Goal: Connect with others: Connect with others

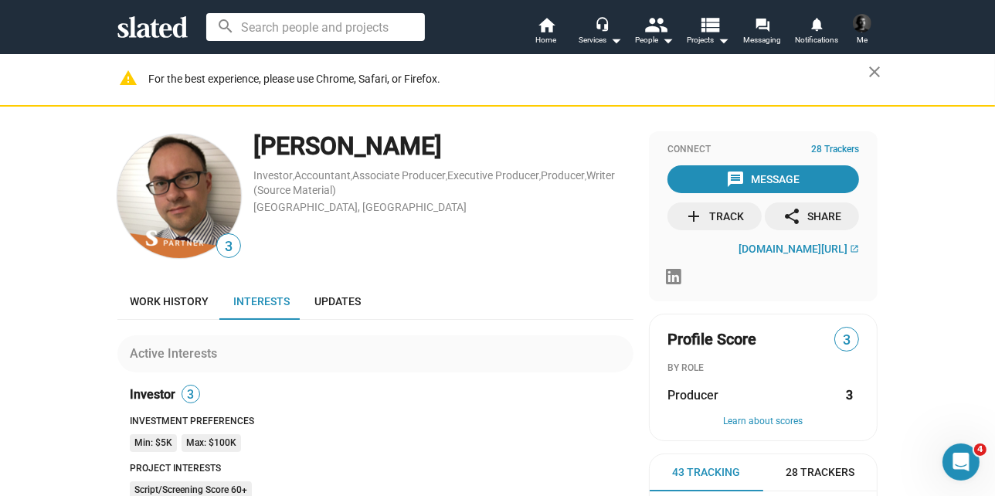
scroll to position [76, 0]
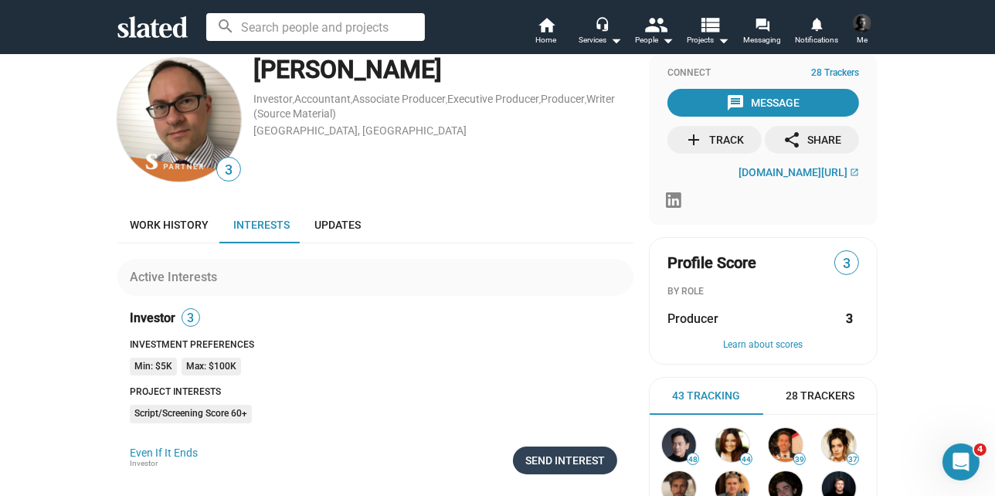
click at [566, 457] on div "Send Interest" at bounding box center [565, 461] width 80 height 28
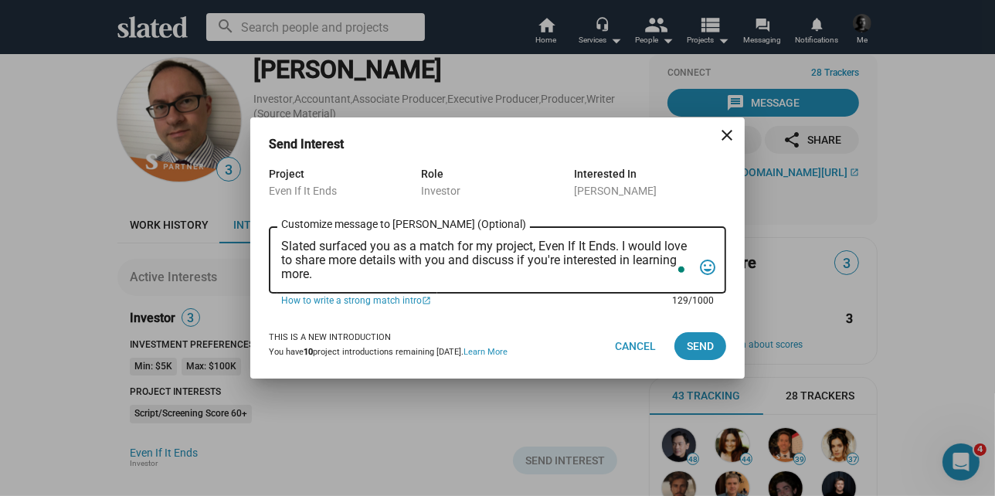
drag, startPoint x: 318, startPoint y: 275, endPoint x: 245, endPoint y: 221, distance: 91.2
click at [245, 221] on div "Send Interest close Project Even If It Ends Role Investor Interested In Markus …" at bounding box center [497, 248] width 995 height 496
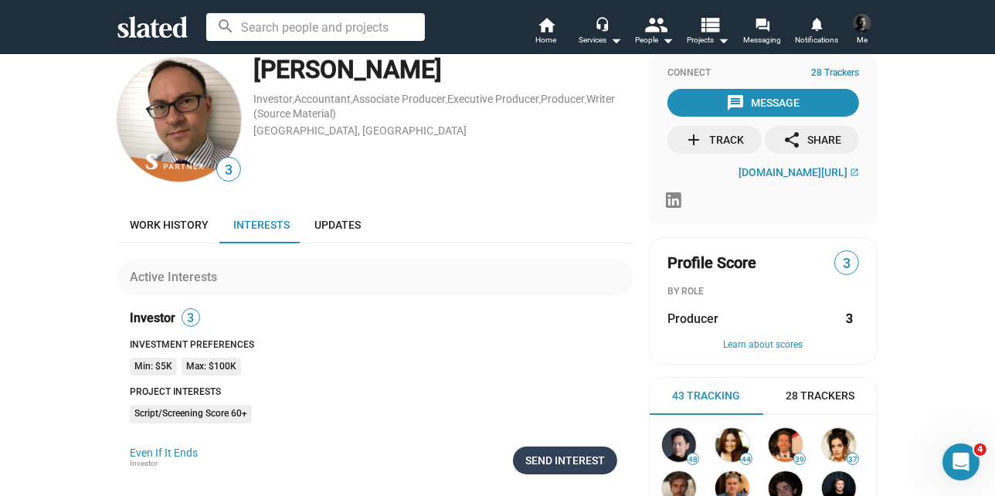
click at [575, 455] on div "Send Interest" at bounding box center [565, 461] width 80 height 28
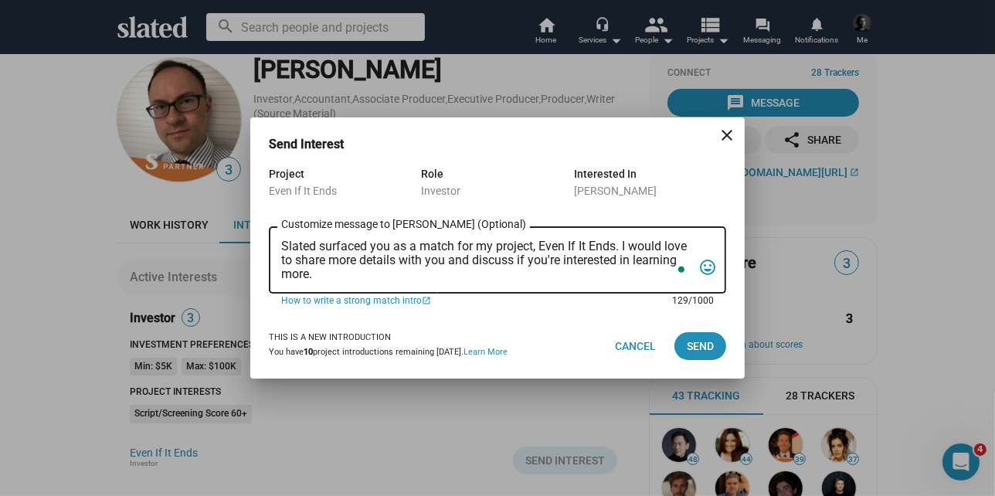
drag, startPoint x: 313, startPoint y: 271, endPoint x: 280, endPoint y: 238, distance: 47.0
click at [280, 238] on div "Slated surfaced you as a match for my project, Even If It Ends. I would love to…" at bounding box center [497, 258] width 457 height 70
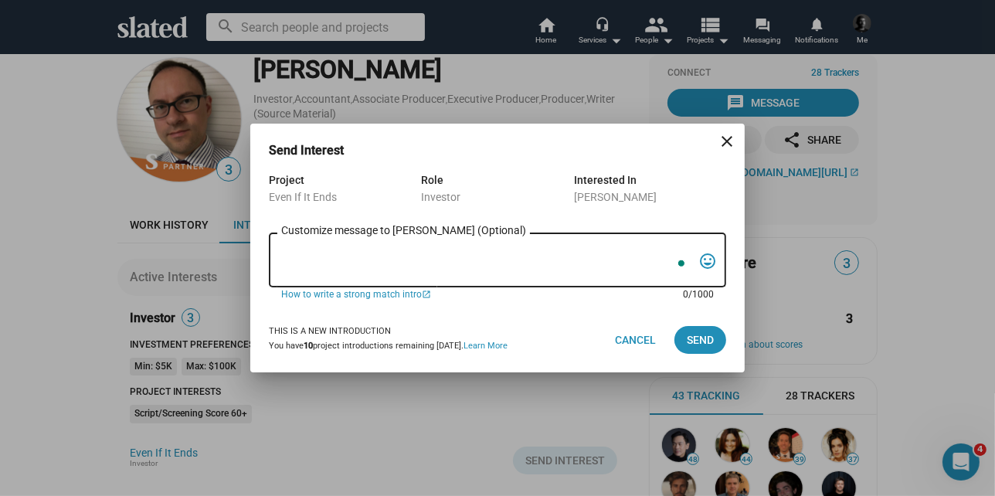
paste textarea "Dear Markus, I hope this message finds you well. I wanted to reach out regardin…"
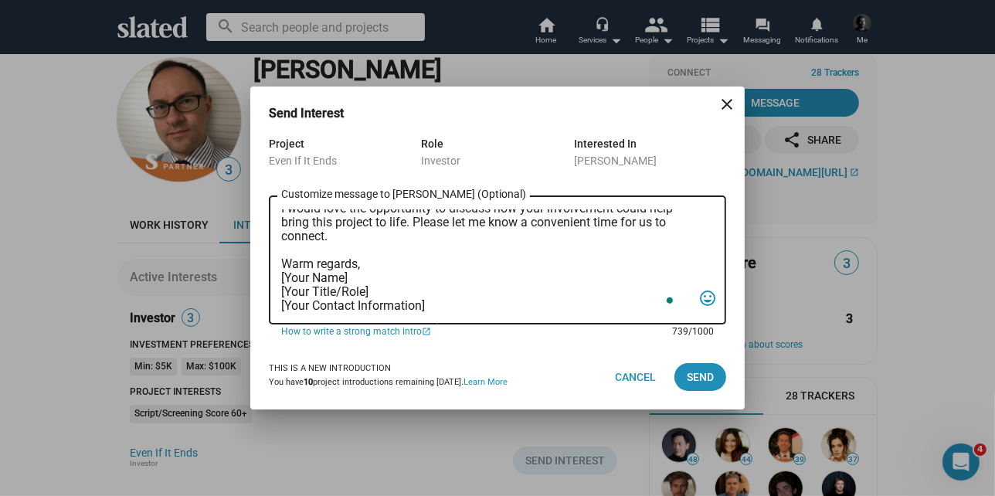
scroll to position [202, 0]
drag, startPoint x: 281, startPoint y: 273, endPoint x: 441, endPoint y: 312, distance: 164.7
click at [457, 304] on textarea "Dear Markus, I hope this message finds you well. I wanted to reach out regardin…" at bounding box center [486, 260] width 411 height 103
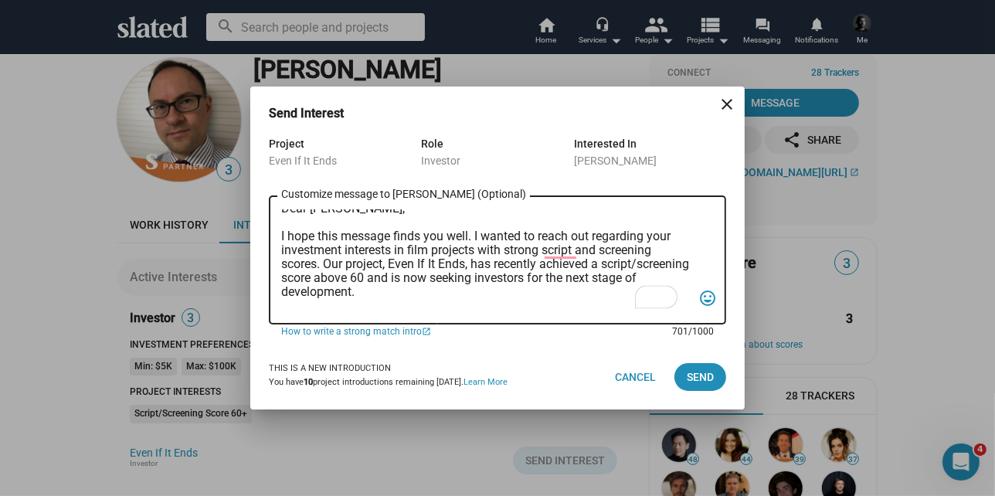
scroll to position [0, 0]
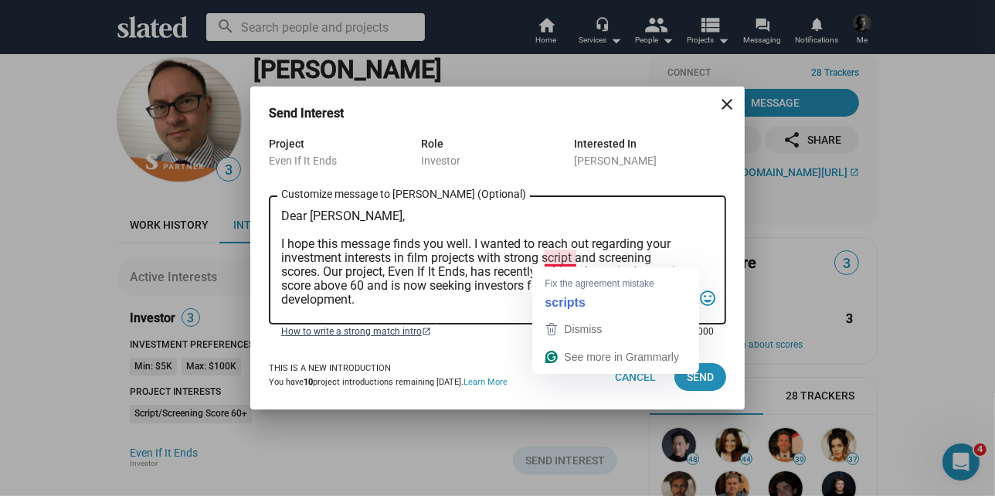
click at [497, 334] on link "How to write a strong match intro open_in_new" at bounding box center [471, 331] width 380 height 14
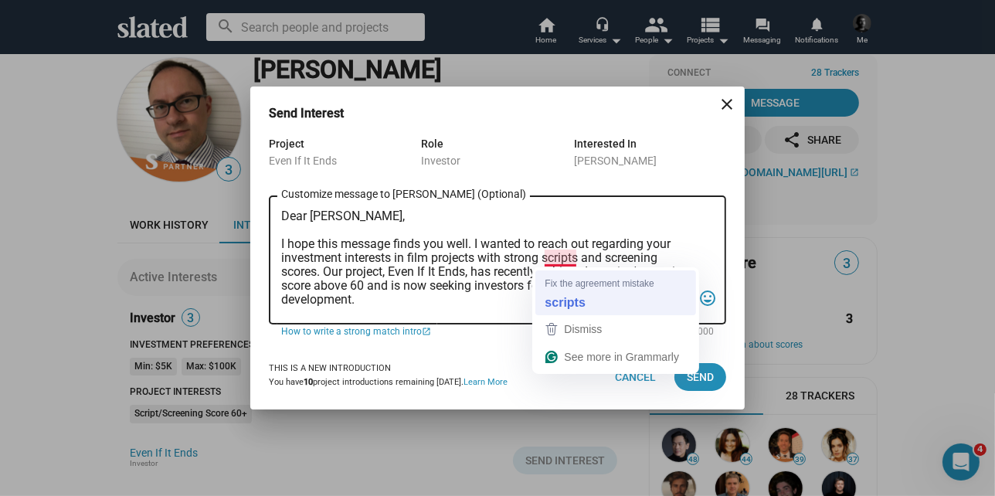
scroll to position [175, 0]
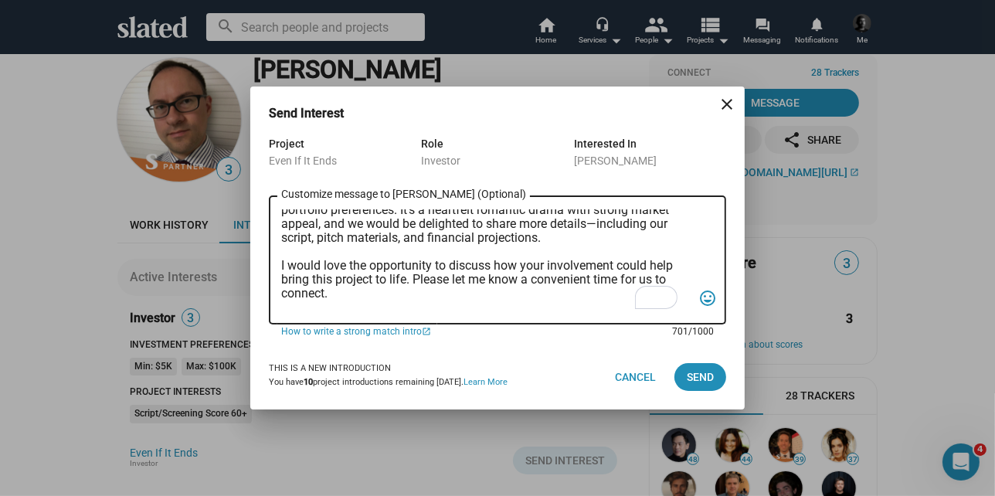
drag, startPoint x: 520, startPoint y: 214, endPoint x: 651, endPoint y: 228, distance: 131.3
click at [651, 228] on textarea "Dear Markus, I hope this message finds you well. I wanted to reach out regardin…" at bounding box center [486, 260] width 411 height 103
drag, startPoint x: 575, startPoint y: 223, endPoint x: 416, endPoint y: 234, distance: 159.5
click at [416, 234] on textarea "Dear Markus, I hope this message finds you well. I wanted to reach out regardin…" at bounding box center [486, 260] width 411 height 103
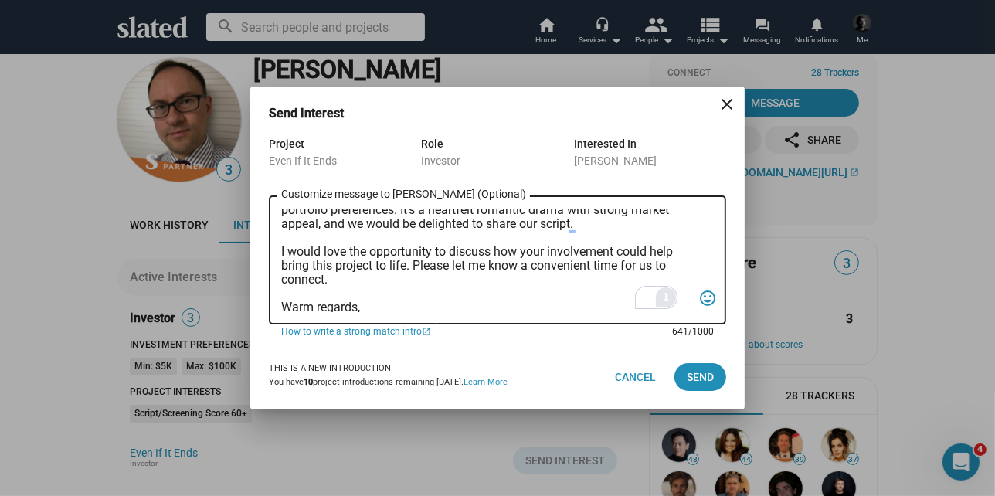
type textarea "Dear [PERSON_NAME], I hope this message finds you well. I wanted to reach out r…"
click at [664, 297] on html "Welcome! Slated uses cookies as described in our Cookie Policy , which includes…" at bounding box center [497, 248] width 995 height 496
click at [707, 377] on span "Send" at bounding box center [700, 377] width 27 height 28
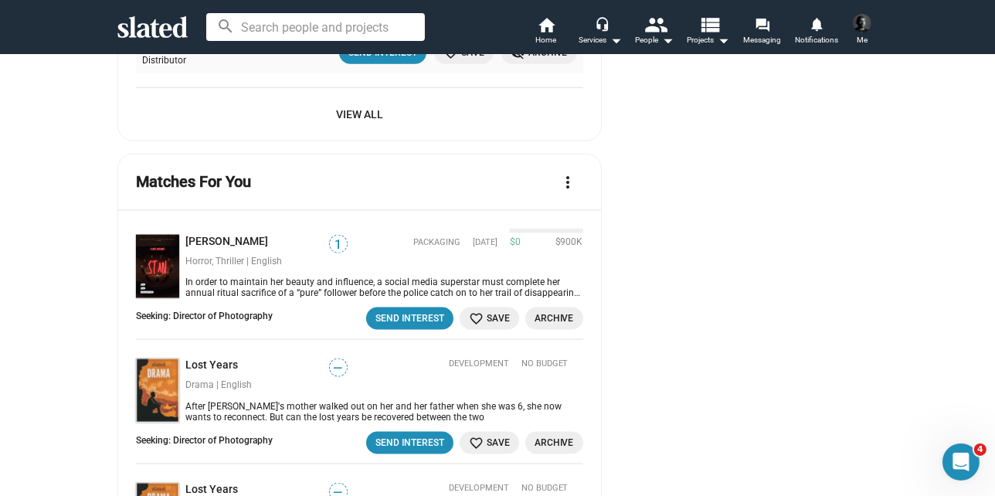
scroll to position [2009, 0]
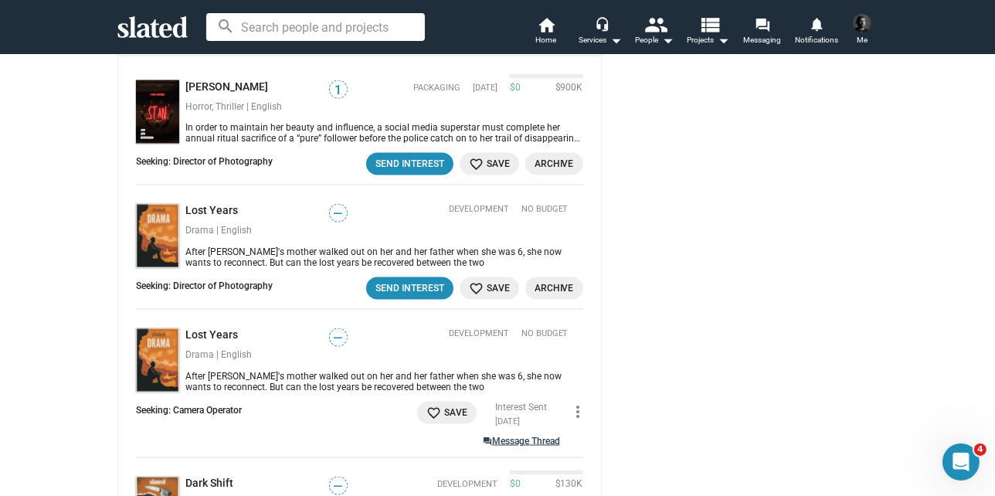
click at [494, 434] on link "question_answer Message Thread" at bounding box center [521, 441] width 77 height 14
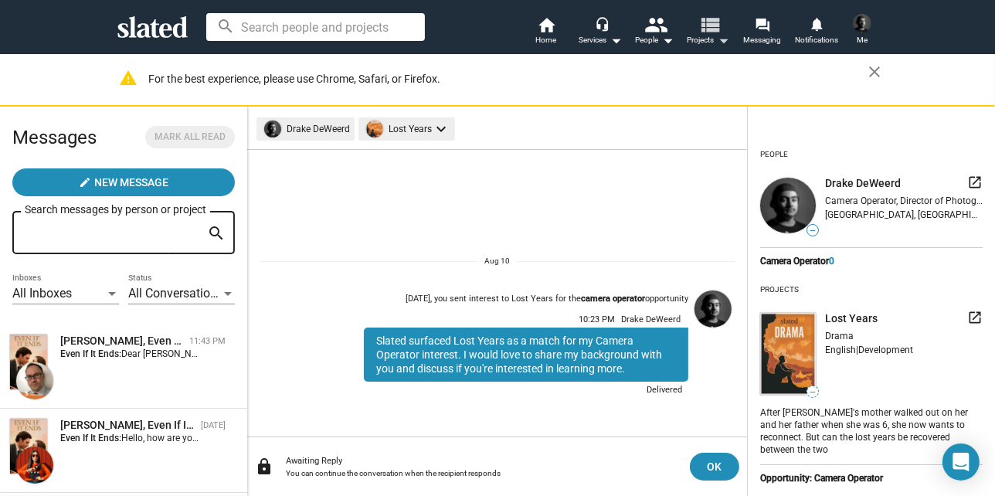
click at [712, 26] on mat-icon "view_list" at bounding box center [710, 24] width 22 height 22
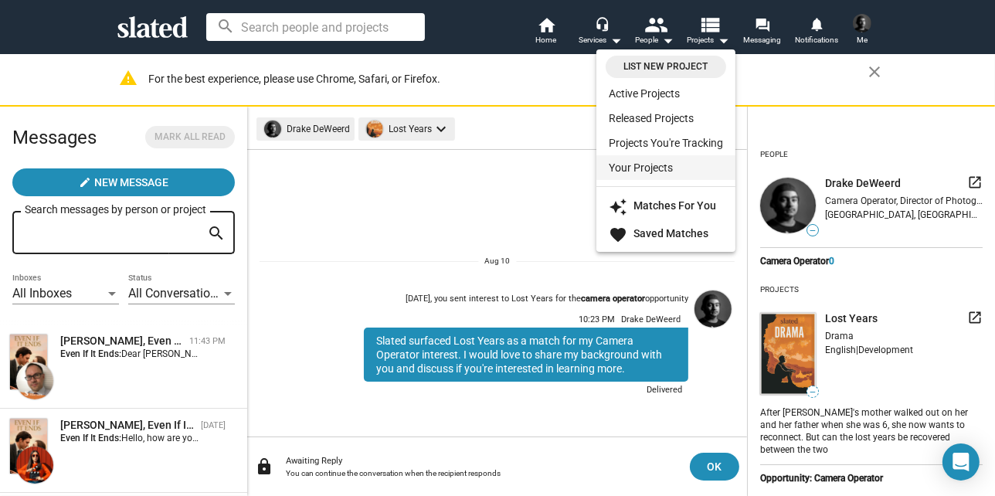
click at [668, 165] on link "Your Projects" at bounding box center [665, 167] width 139 height 25
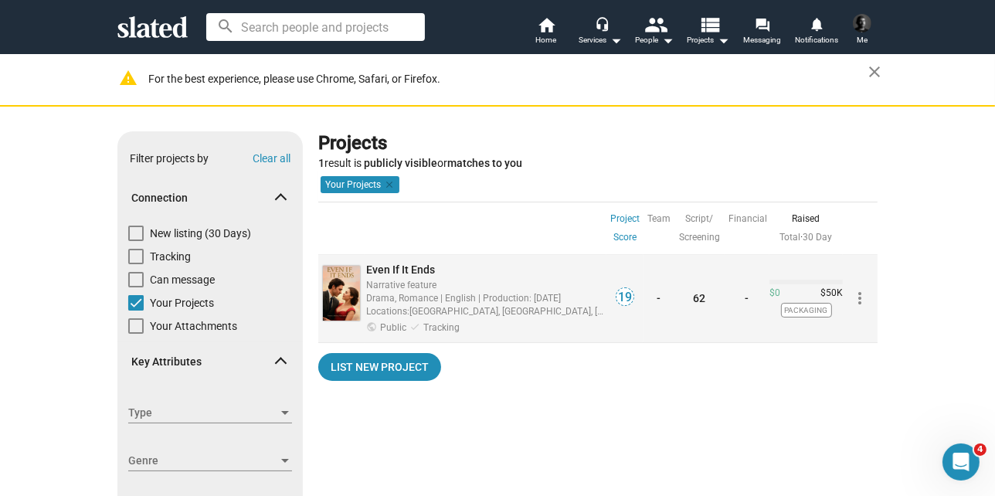
click at [396, 297] on div "Drama, Romance | English | Production: Oct, 2025" at bounding box center [485, 297] width 239 height 15
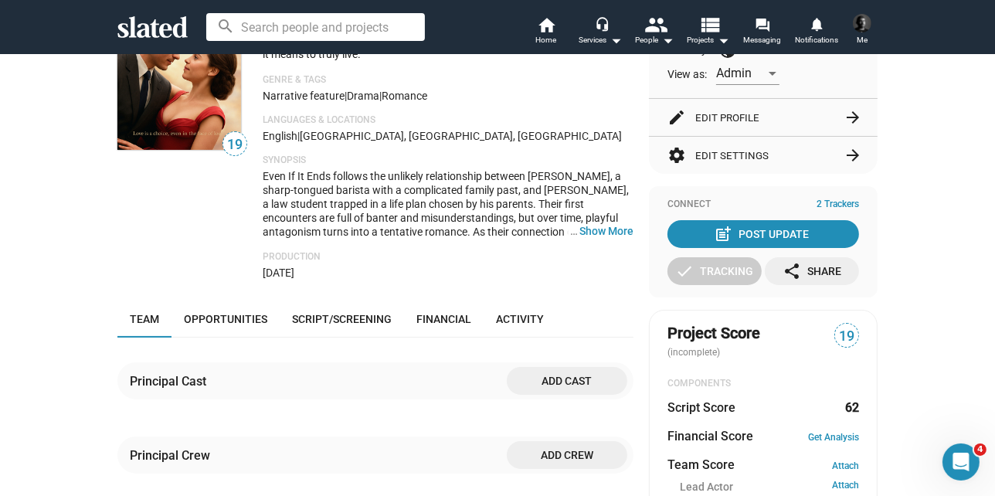
scroll to position [232, 0]
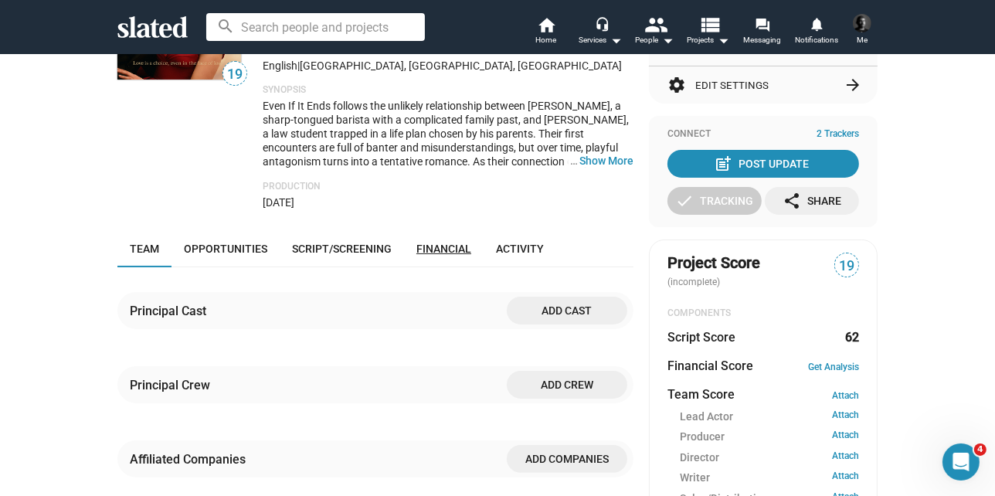
click at [426, 247] on span "Financial" at bounding box center [443, 249] width 55 height 12
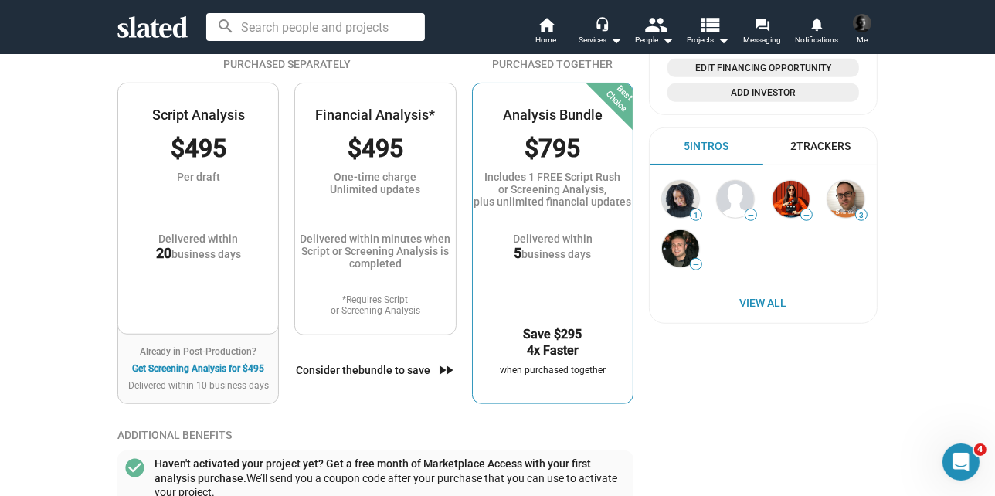
scroll to position [950, 0]
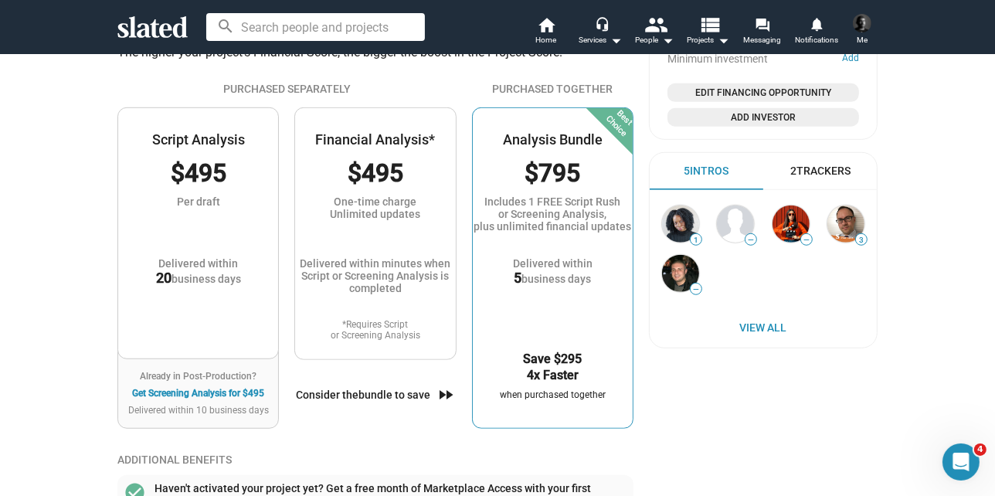
click at [536, 151] on div "Best Choice Analysis Bundle $795 Includes 1 FREE Script Rush or Screening Analy…" at bounding box center [552, 268] width 161 height 322
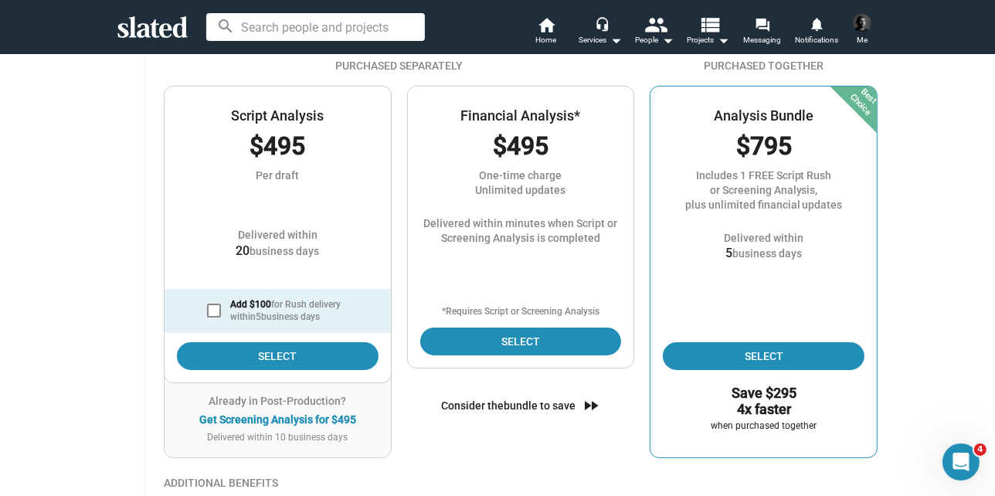
scroll to position [297, 0]
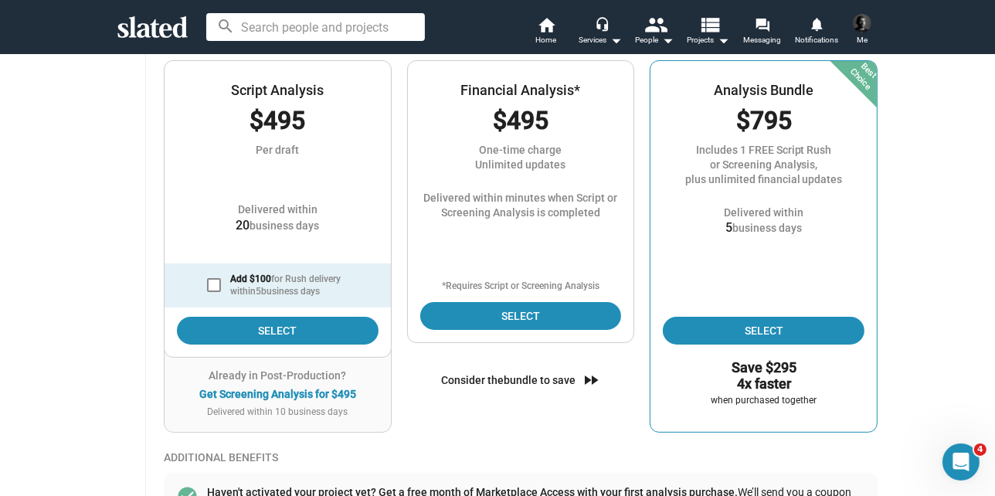
click at [207, 285] on span at bounding box center [214, 285] width 14 height 14
click at [213, 292] on input "Add $100 for Rush delivery within 5 business days" at bounding box center [213, 292] width 1 height 1
click at [207, 287] on span at bounding box center [214, 285] width 14 height 14
click at [213, 292] on input "Add $100 for Rush delivery within 5 business days" at bounding box center [213, 292] width 1 height 1
checkbox input "false"
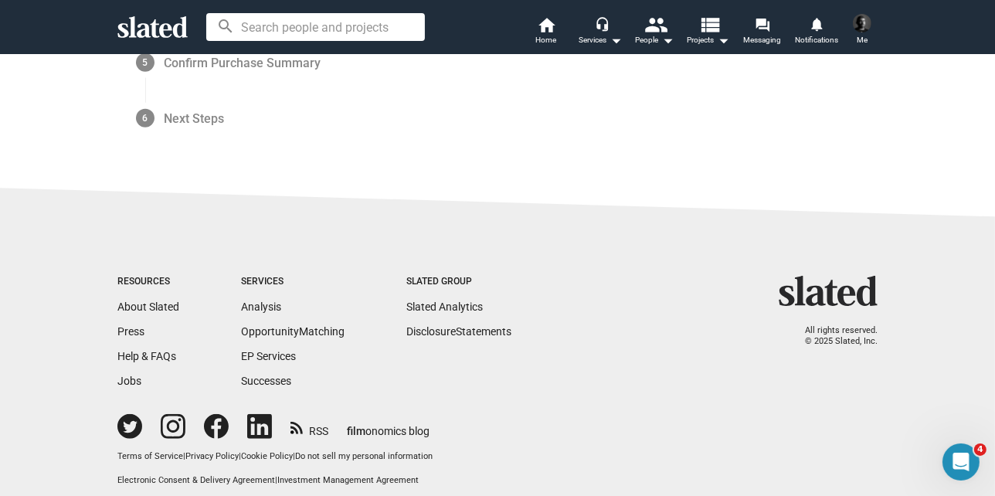
scroll to position [1023, 0]
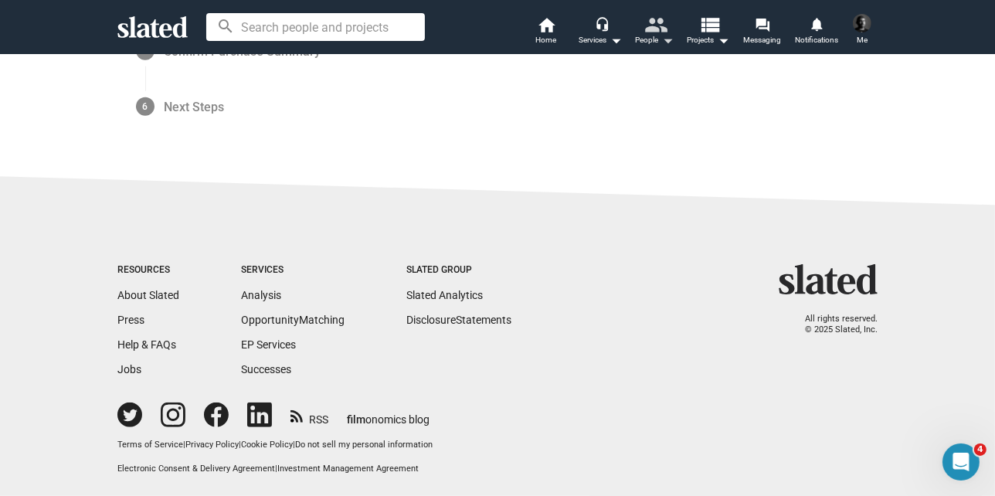
click at [654, 36] on mat-icon "people" at bounding box center [656, 24] width 22 height 22
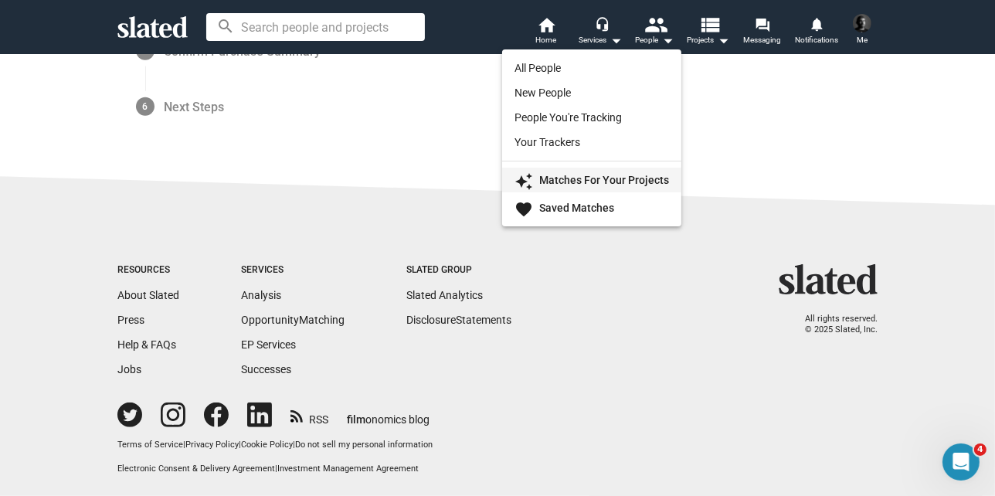
click at [579, 174] on strong "Matches For Your Projects" at bounding box center [604, 180] width 130 height 12
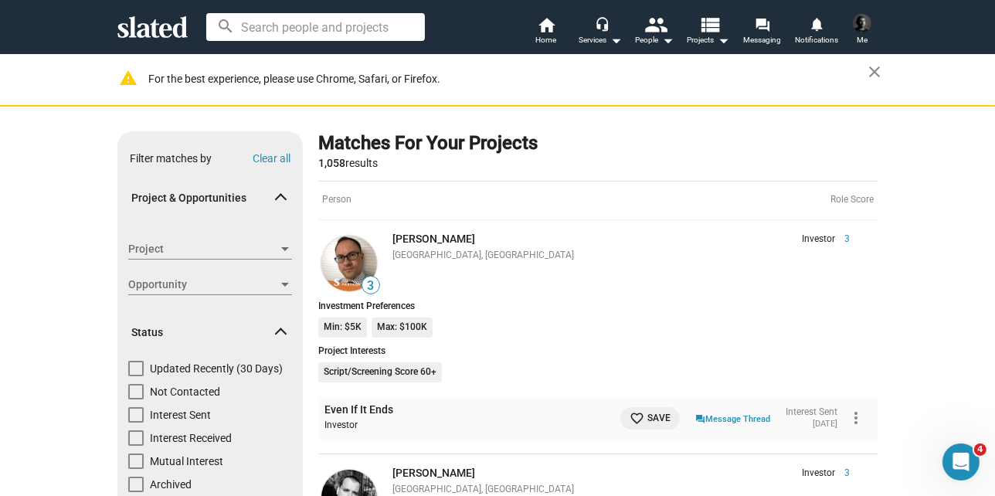
click at [192, 289] on span "Opportunity" at bounding box center [203, 285] width 150 height 16
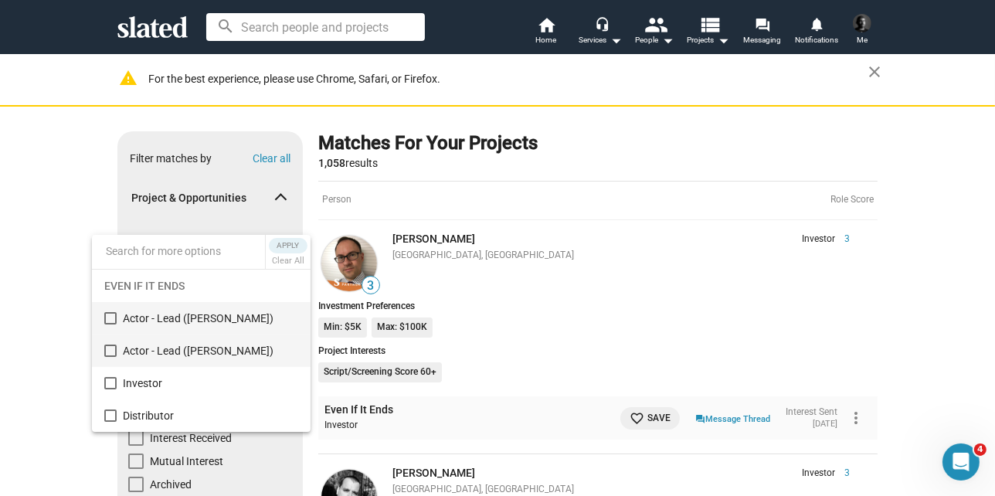
scroll to position [32, 0]
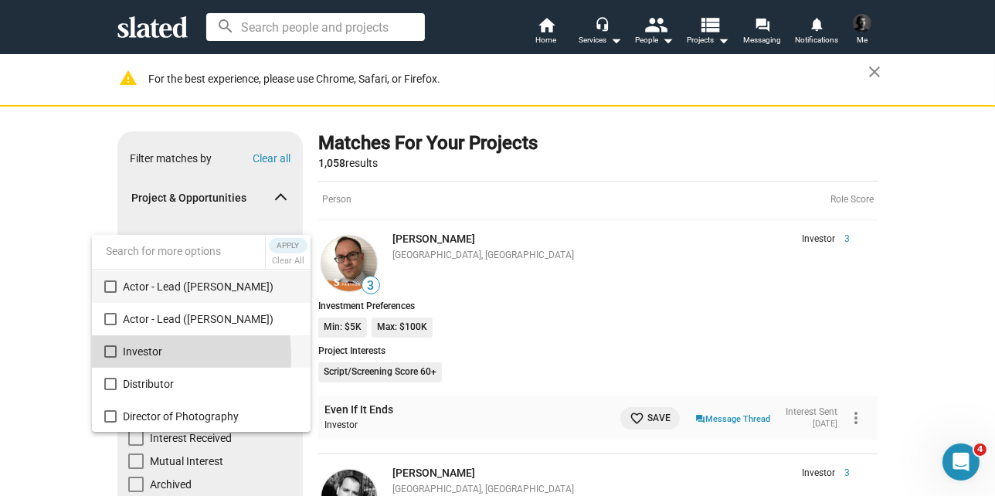
click at [107, 358] on mat-option "Investor" at bounding box center [201, 351] width 219 height 32
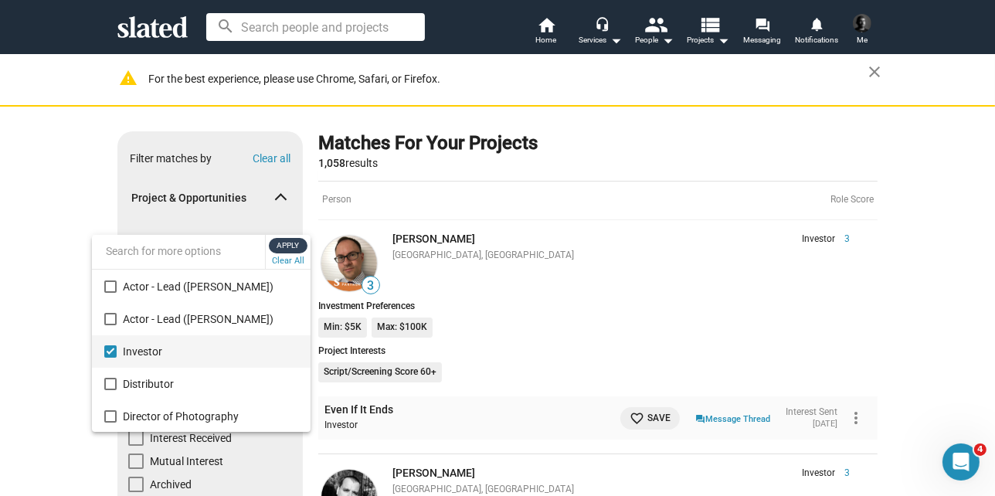
click at [277, 253] on span "Apply" at bounding box center [288, 245] width 28 height 15
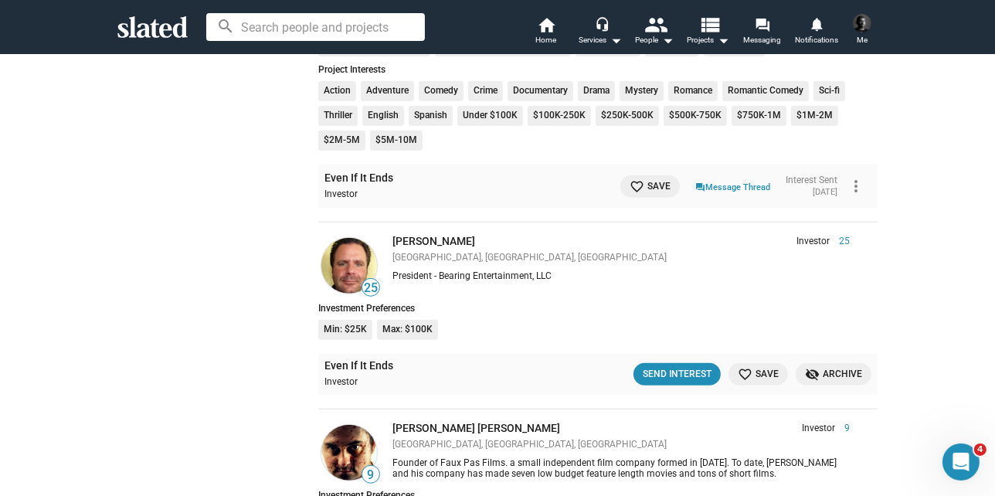
scroll to position [850, 0]
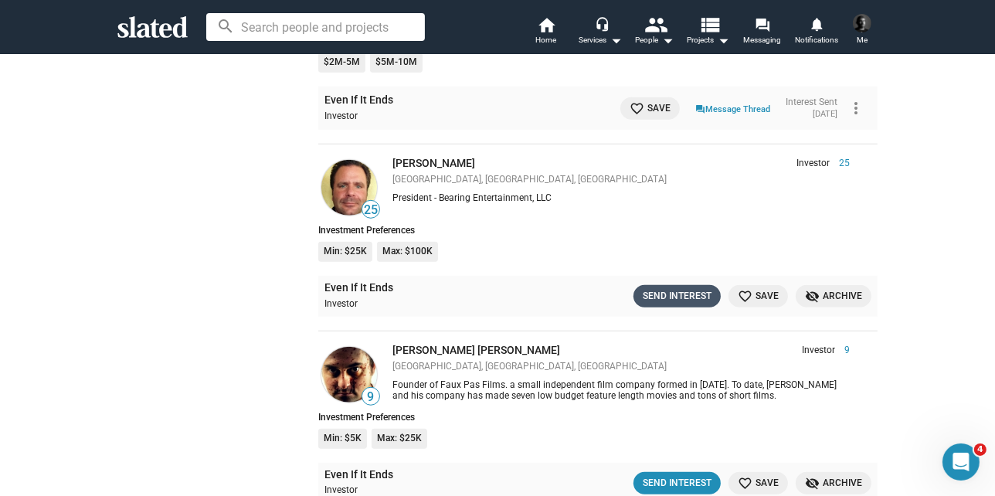
click at [672, 288] on div "Send Interest" at bounding box center [677, 296] width 69 height 16
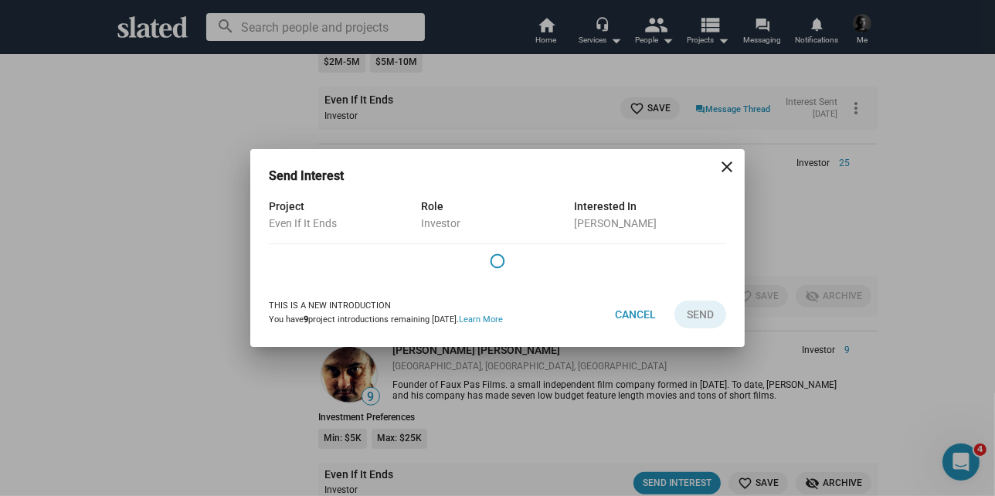
click at [672, 287] on body "Welcome! Slated uses cookies as described in our Cookie Policy , which includes…" at bounding box center [497, 248] width 995 height 496
click at [672, 287] on div "This is a new introduction You have 9 project introductions remaining today. Le…" at bounding box center [497, 314] width 457 height 65
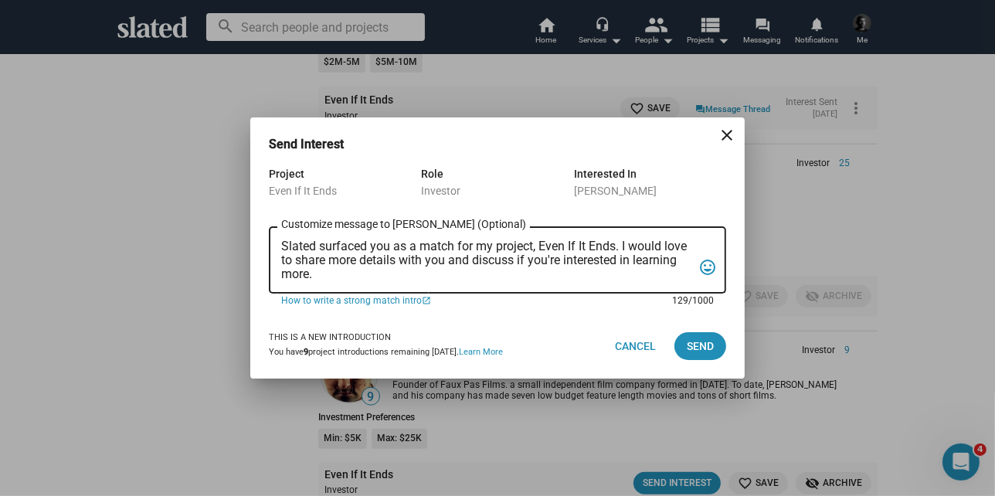
drag, startPoint x: 315, startPoint y: 269, endPoint x: 277, endPoint y: 223, distance: 60.3
click at [277, 223] on div "Slated surfaced you as a match for my project, Even If It Ends. I would love to…" at bounding box center [497, 258] width 457 height 70
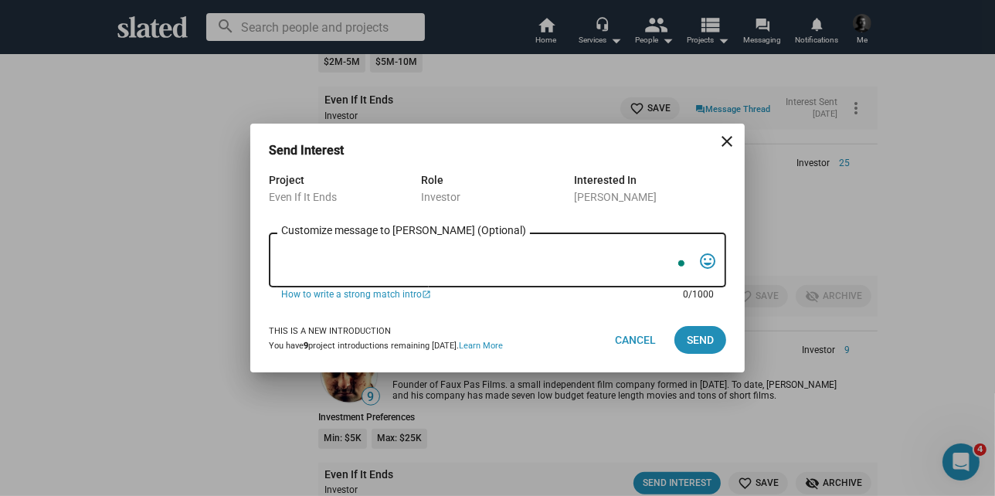
paste textarea "Hi there, I’m excited to share a film project I’m working on called Even If It …"
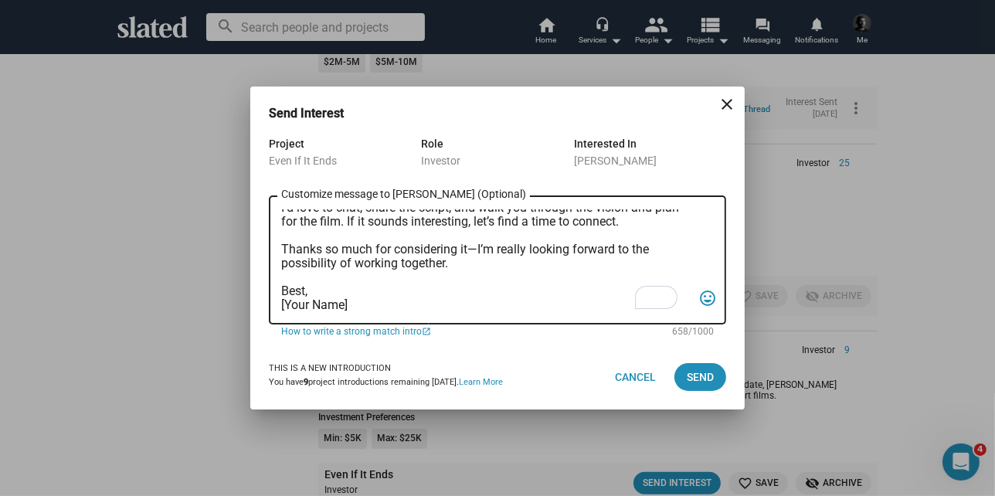
drag, startPoint x: 281, startPoint y: 300, endPoint x: 353, endPoint y: 304, distance: 72.0
click at [353, 304] on div "Hi there, I’m excited to share a film project I’m working on called Even If It …" at bounding box center [497, 258] width 457 height 131
drag, startPoint x: 353, startPoint y: 304, endPoint x: 284, endPoint y: 295, distance: 70.1
click at [277, 305] on div "Hi there, I’m excited to share a film project I’m working on called Even If It …" at bounding box center [497, 258] width 457 height 131
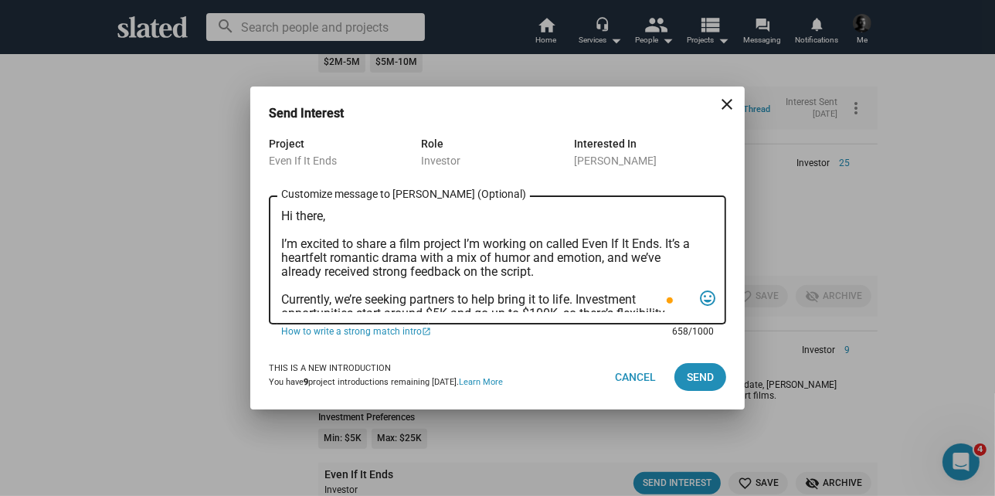
scroll to position [55, 0]
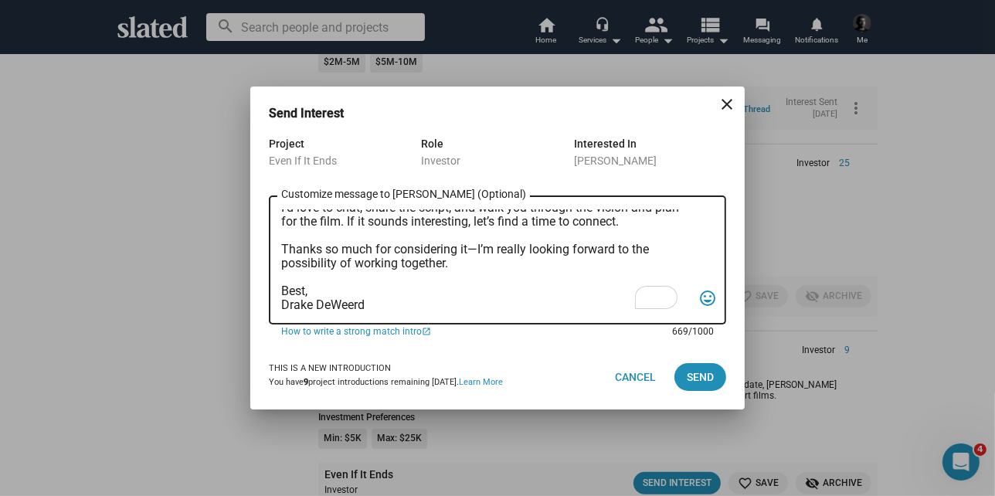
click at [453, 280] on textarea "Hi there, I’m excited to share a film project I’m working on called Even If It …" at bounding box center [486, 260] width 411 height 103
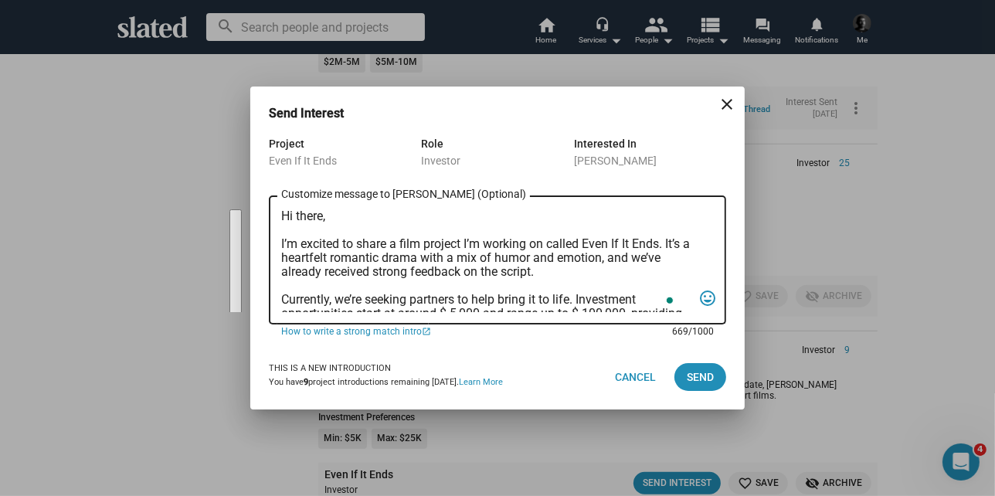
click at [411, 218] on textarea "Hi there, I’m excited to share a film project I’m working on called Even If It …" at bounding box center [486, 260] width 411 height 103
click at [324, 217] on textarea "Hi there, I’m excited to share a film project I’m working on called Even If It …" at bounding box center [486, 260] width 411 height 103
drag, startPoint x: 292, startPoint y: 243, endPoint x: 423, endPoint y: 255, distance: 131.9
click at [424, 256] on textarea "Hi larry, I’m excited to share a film project I’m working on called Even If It …" at bounding box center [486, 260] width 411 height 103
click at [304, 217] on textarea "Hi larry, I’m excited to share a film project I’m working on called Even If It …" at bounding box center [486, 260] width 411 height 103
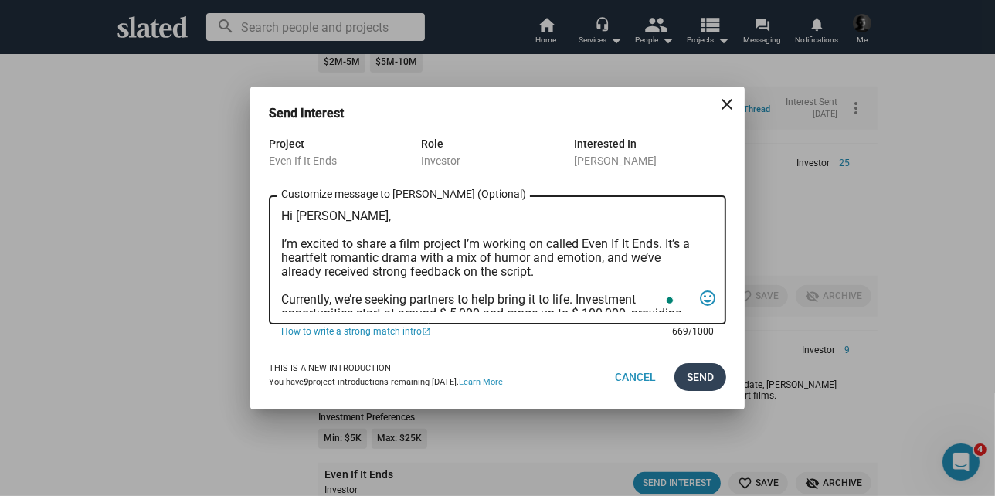
type textarea "Hi [PERSON_NAME], I’m excited to share a film project I’m working on called Eve…"
click at [695, 376] on span "Send" at bounding box center [700, 377] width 27 height 28
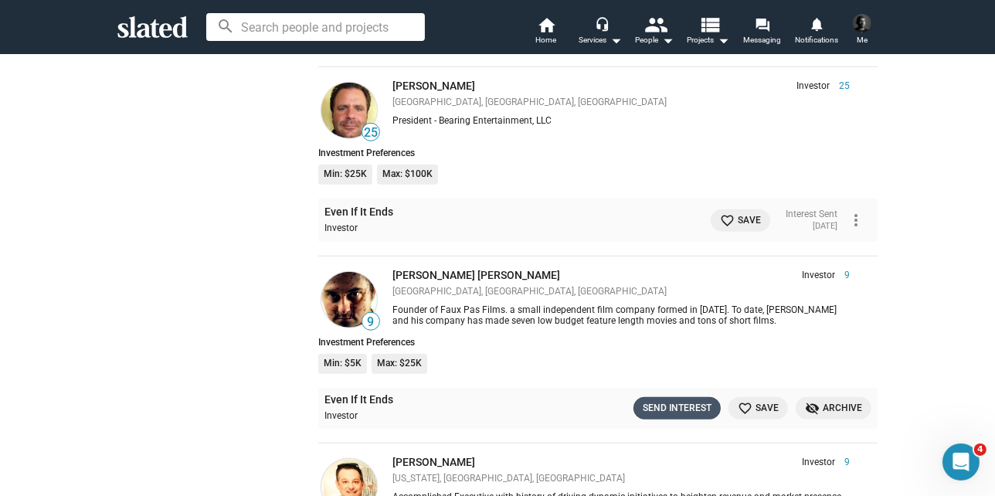
click at [657, 400] on div "Send Interest" at bounding box center [677, 408] width 69 height 16
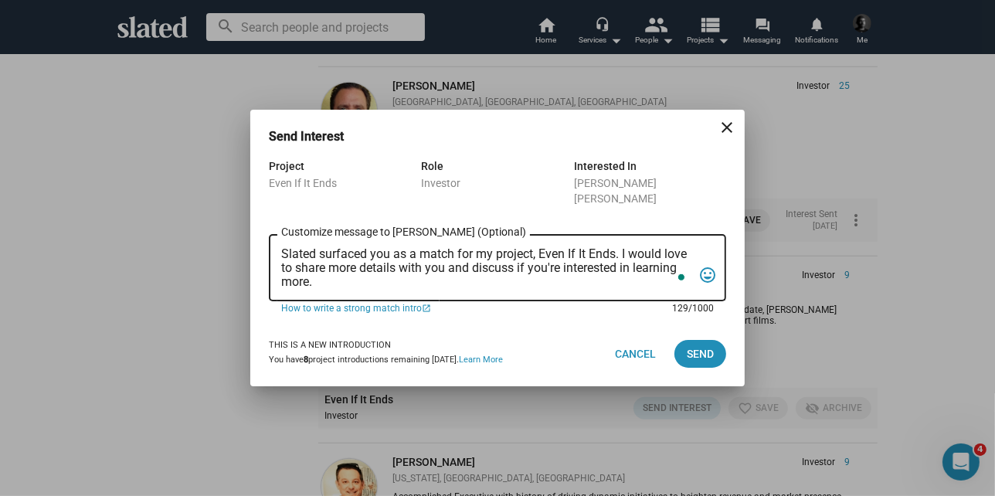
drag, startPoint x: 328, startPoint y: 280, endPoint x: 243, endPoint y: 219, distance: 103.6
click at [243, 219] on div "Send Interest close Project Even If It Ends Role Investor Interested In Michael…" at bounding box center [497, 248] width 995 height 496
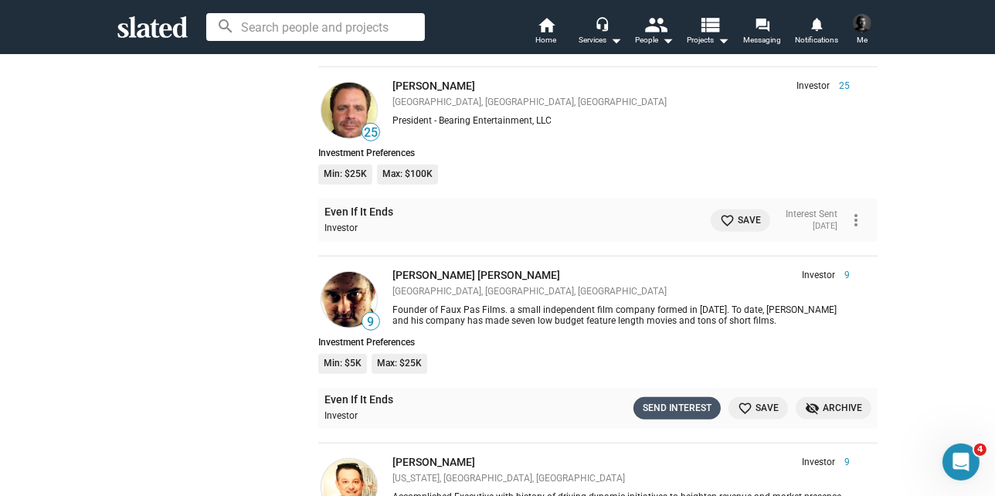
click at [690, 408] on div "Send Interest" at bounding box center [677, 408] width 69 height 16
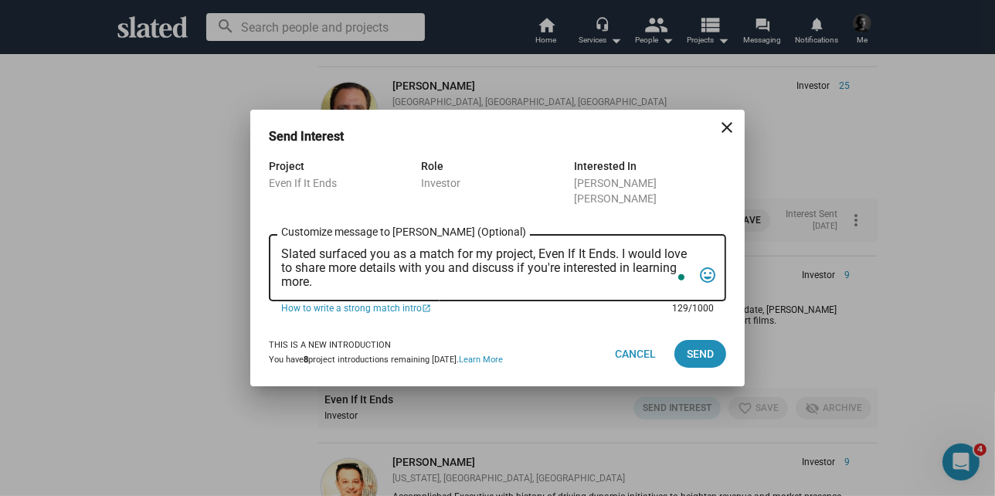
drag, startPoint x: 325, startPoint y: 275, endPoint x: 280, endPoint y: 237, distance: 59.3
click at [280, 237] on div "Slated surfaced you as a match for my project, Even If It Ends. I would love to…" at bounding box center [497, 266] width 457 height 70
paste textarea "Hi there, I’m excited to share a film project I’m working on called Even If It …"
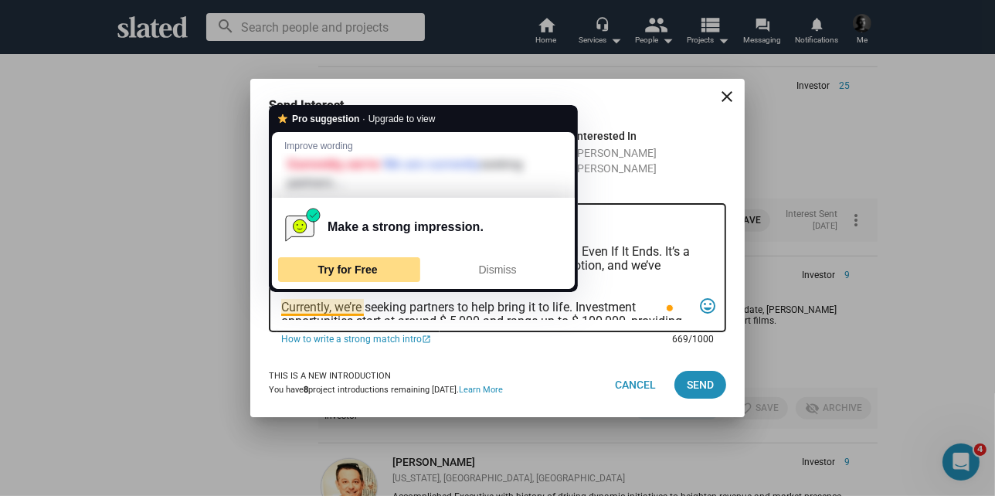
click at [369, 267] on span "Try for Free" at bounding box center [347, 269] width 59 height 12
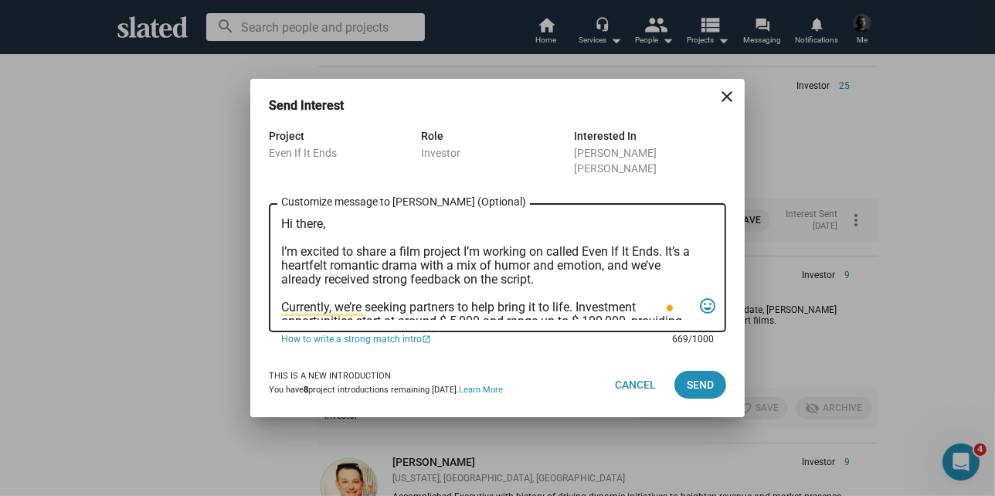
drag, startPoint x: 296, startPoint y: 215, endPoint x: 325, endPoint y: 216, distance: 29.4
click at [325, 217] on textarea "Hi there, I’m excited to share a film project I’m working on called Even If It …" at bounding box center [486, 268] width 411 height 103
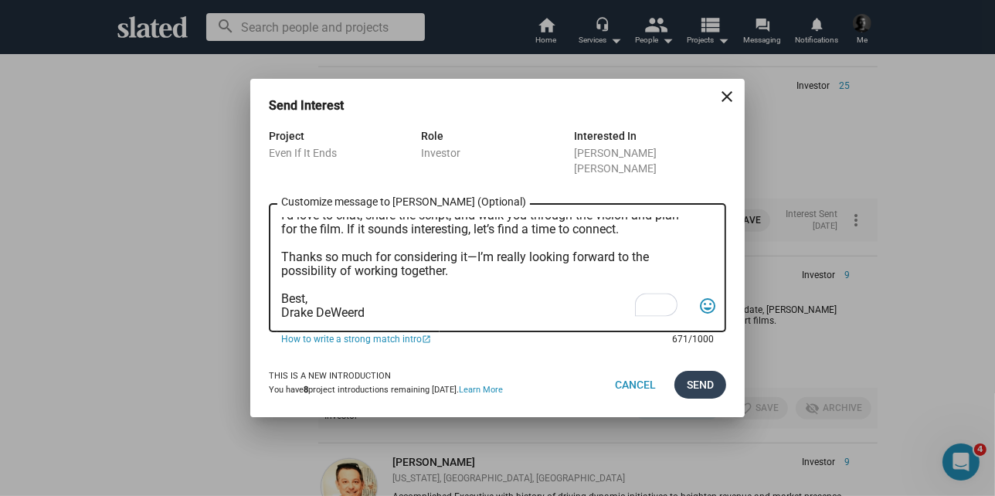
type textarea "Hi [PERSON_NAME], I’m excited to share a film project I’m working on called Eve…"
click at [696, 379] on span "Send" at bounding box center [700, 385] width 27 height 28
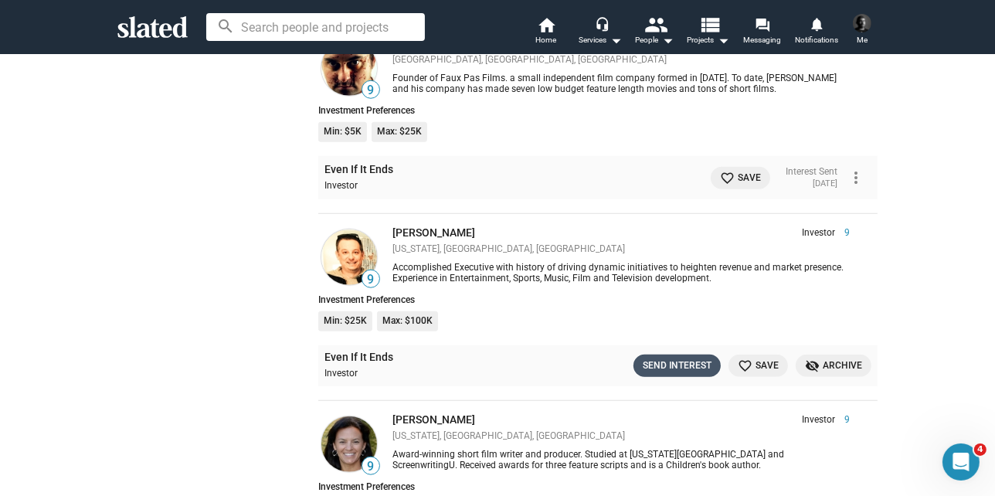
click at [661, 360] on div "Send Interest" at bounding box center [677, 366] width 69 height 16
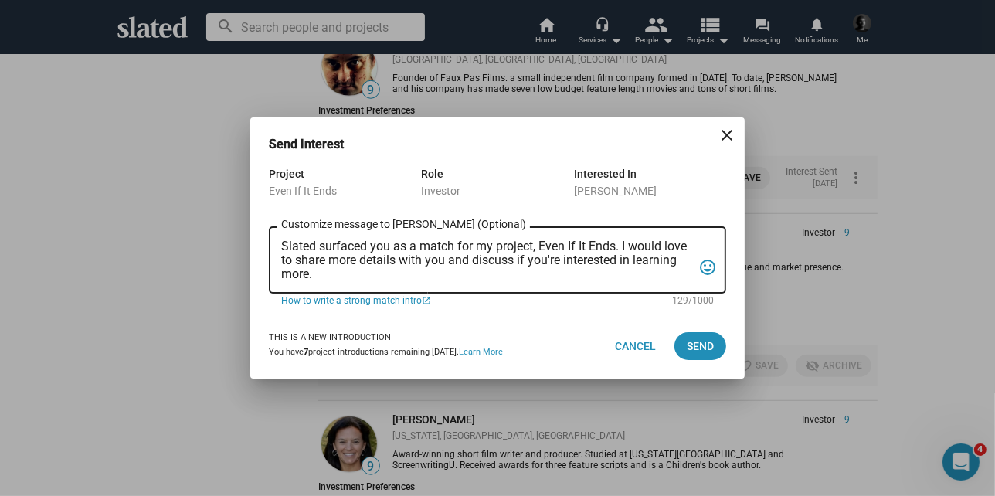
drag, startPoint x: 316, startPoint y: 287, endPoint x: 267, endPoint y: 236, distance: 71.0
click at [267, 236] on div "Project Even If It Ends Role Investor Interested In Greg Alprin Slated surfaced…" at bounding box center [497, 239] width 494 height 149
click at [314, 277] on textarea "Slated surfaced you as a match for my project, Even If It Ends. I would love to…" at bounding box center [486, 261] width 411 height 42
drag, startPoint x: 314, startPoint y: 277, endPoint x: 259, endPoint y: 229, distance: 73.3
click at [259, 229] on div "Project Even If It Ends Role Investor Interested In Greg Alprin Slated surfaced…" at bounding box center [497, 239] width 494 height 149
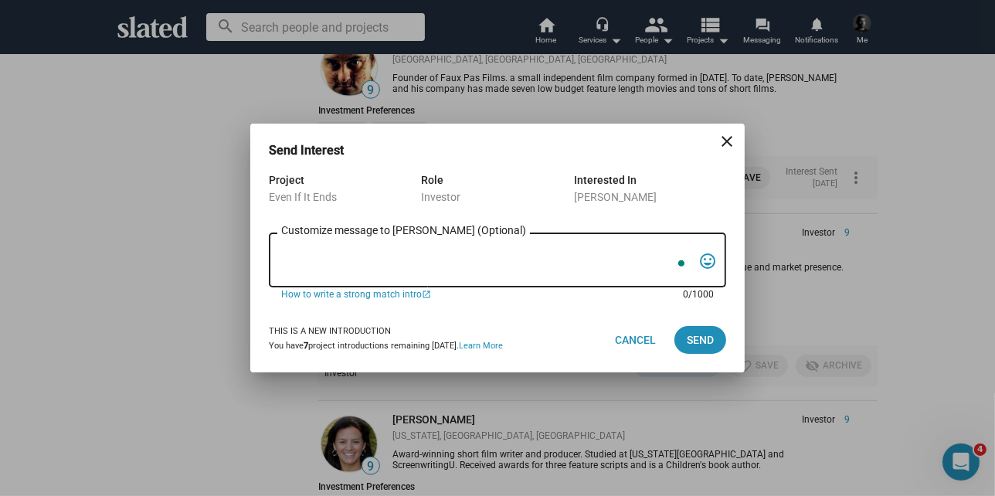
paste textarea "Hi there, I’m excited to share a film project I’m working on called Even If It …"
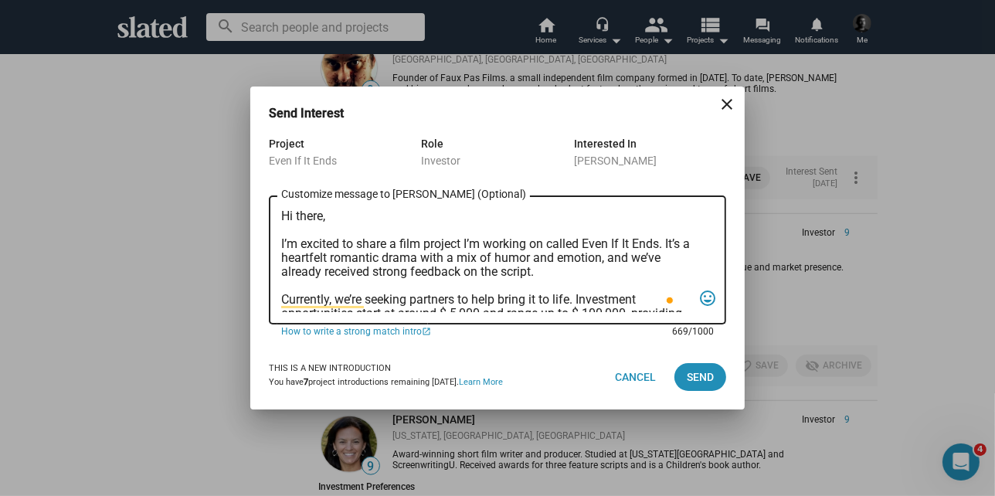
drag, startPoint x: 296, startPoint y: 216, endPoint x: 322, endPoint y: 216, distance: 26.3
click at [322, 216] on textarea "Hi there, I’m excited to share a film project I’m working on called Even If It …" at bounding box center [486, 260] width 411 height 103
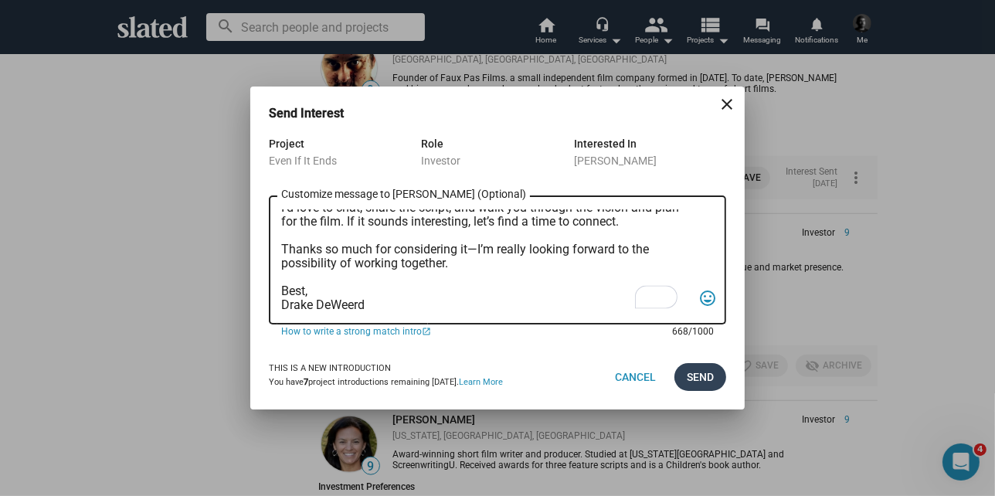
type textarea "Hi [PERSON_NAME], I’m excited to share a film project I’m working on called Eve…"
click at [705, 379] on span "Send" at bounding box center [700, 377] width 27 height 28
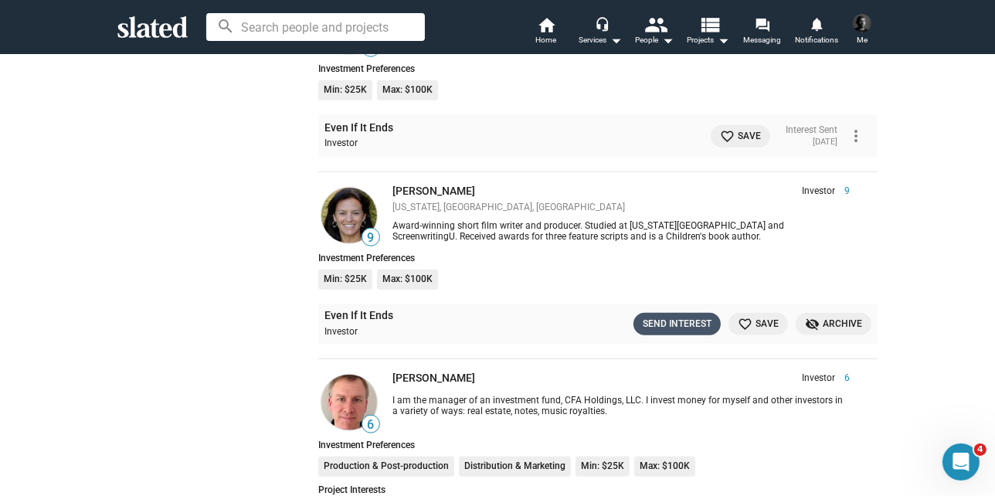
click at [660, 317] on div "Send Interest" at bounding box center [677, 324] width 69 height 16
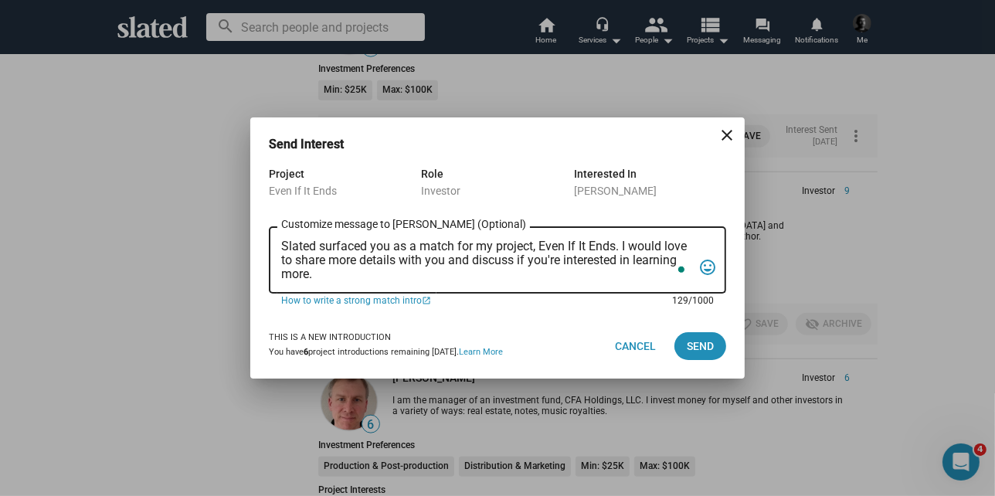
drag, startPoint x: 314, startPoint y: 275, endPoint x: 309, endPoint y: 216, distance: 58.9
click at [251, 229] on div "Project Even If It Ends Role Investor Interested In Sharon Contillo Slated surf…" at bounding box center [497, 239] width 494 height 149
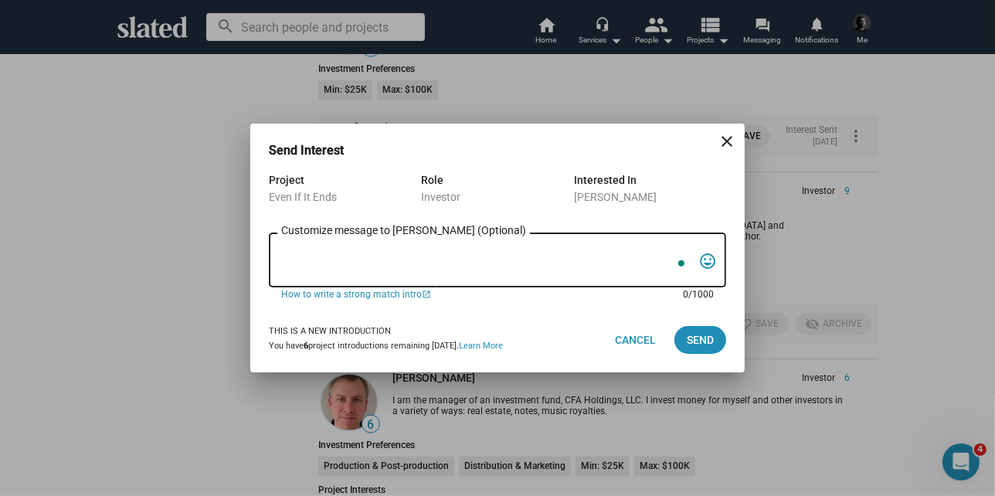
paste textarea "Hi there, I’m excited to share a film project I’m working on called Even If It …"
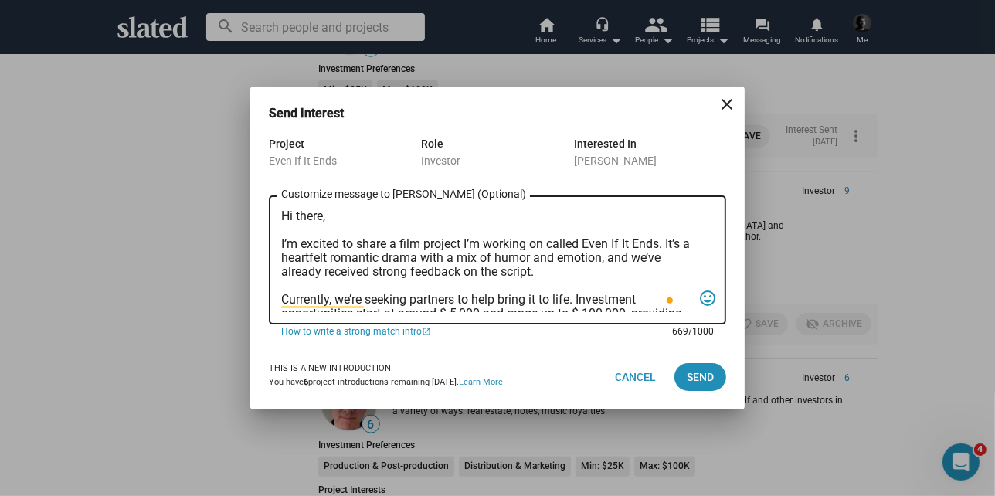
drag, startPoint x: 296, startPoint y: 213, endPoint x: 325, endPoint y: 213, distance: 29.4
click at [325, 213] on textarea "Hi there, I’m excited to share a film project I’m working on called Even If It …" at bounding box center [486, 260] width 411 height 103
type textarea "Hi [PERSON_NAME] I’m excited to share a film project I’m working on called Even…"
click at [695, 372] on span "Send" at bounding box center [700, 377] width 27 height 28
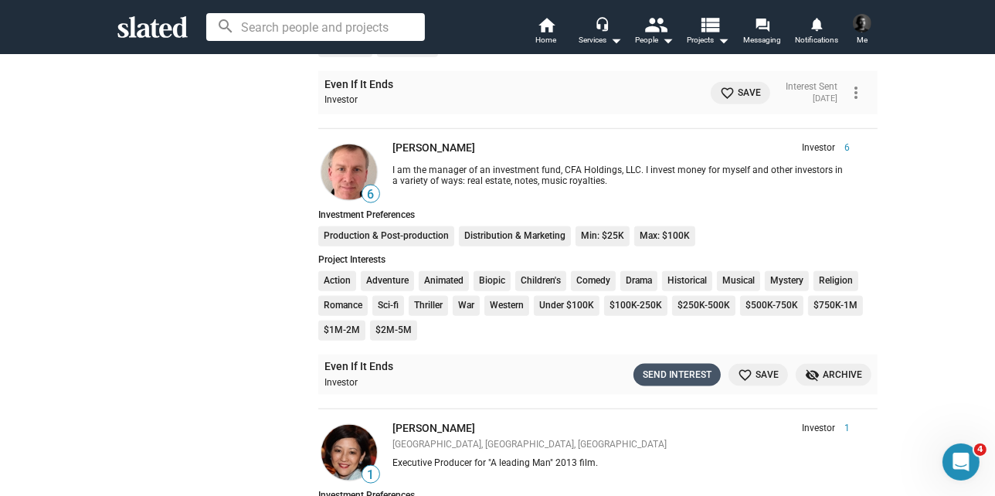
click at [671, 367] on div "Send Interest" at bounding box center [677, 375] width 69 height 16
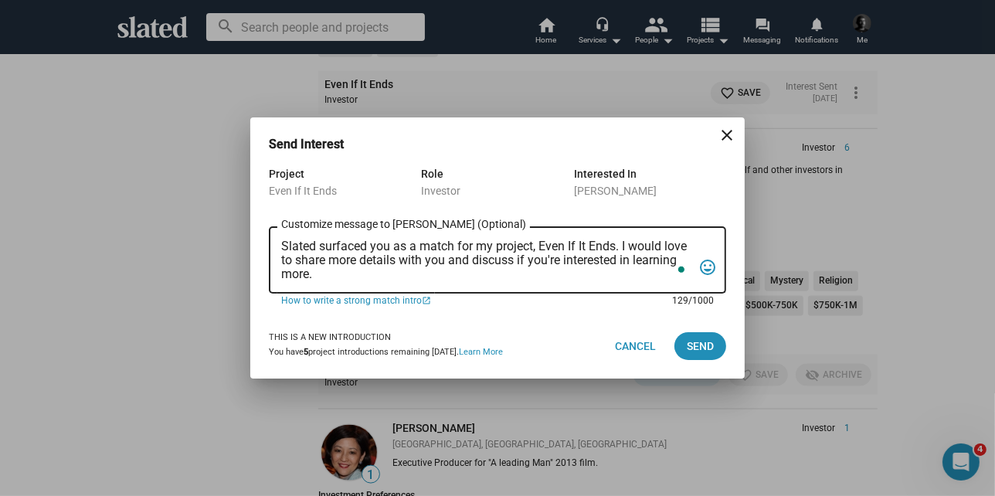
drag, startPoint x: 317, startPoint y: 271, endPoint x: 444, endPoint y: 161, distance: 168.2
click at [261, 220] on div "Project Even If It Ends Role Investor Interested In James Schafer Slated surfac…" at bounding box center [497, 239] width 494 height 149
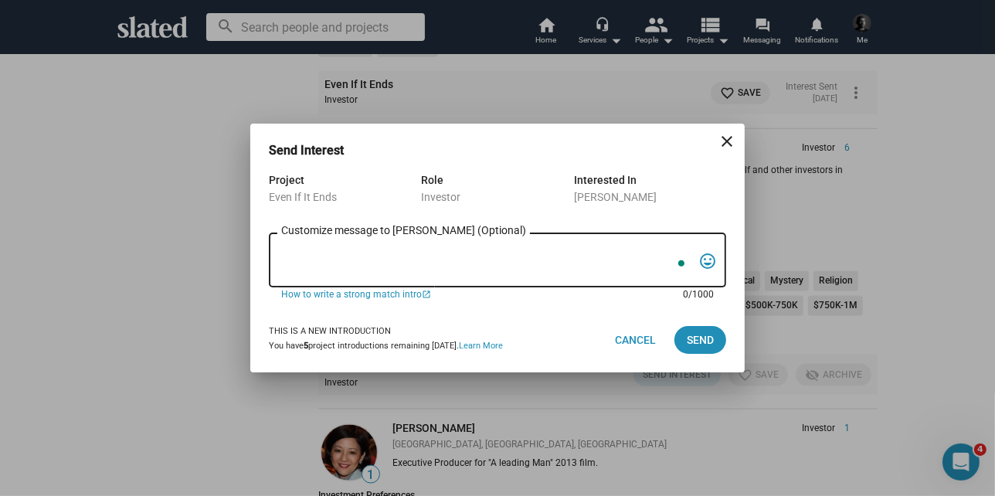
paste textarea "Hi there, I’m excited to share a film project I’m working on called Even If It …"
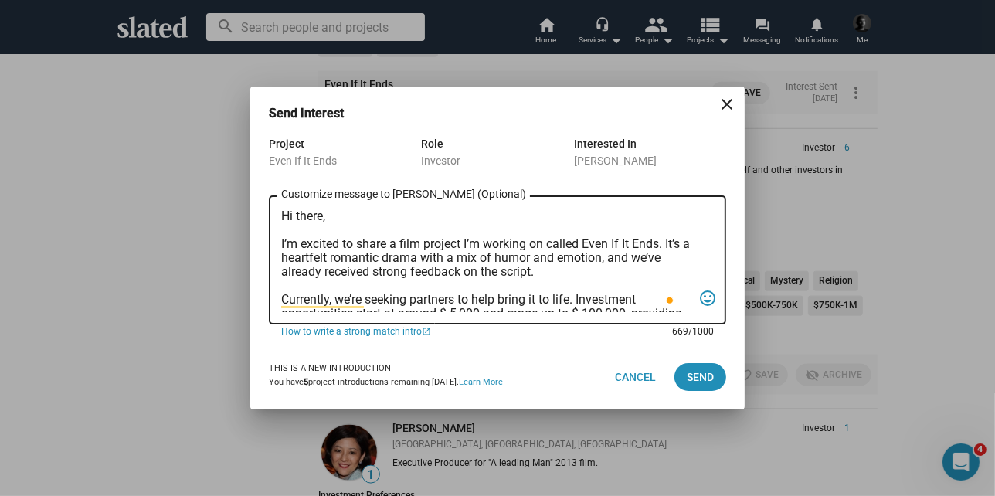
drag, startPoint x: 297, startPoint y: 214, endPoint x: 322, endPoint y: 215, distance: 24.7
click at [322, 215] on textarea "Hi there, I’m excited to share a film project I’m working on called Even If It …" at bounding box center [486, 260] width 411 height 103
type textarea "Hi [PERSON_NAME], I’m excited to share a film project I’m working on called Eve…"
click at [691, 378] on span "Send" at bounding box center [700, 377] width 27 height 28
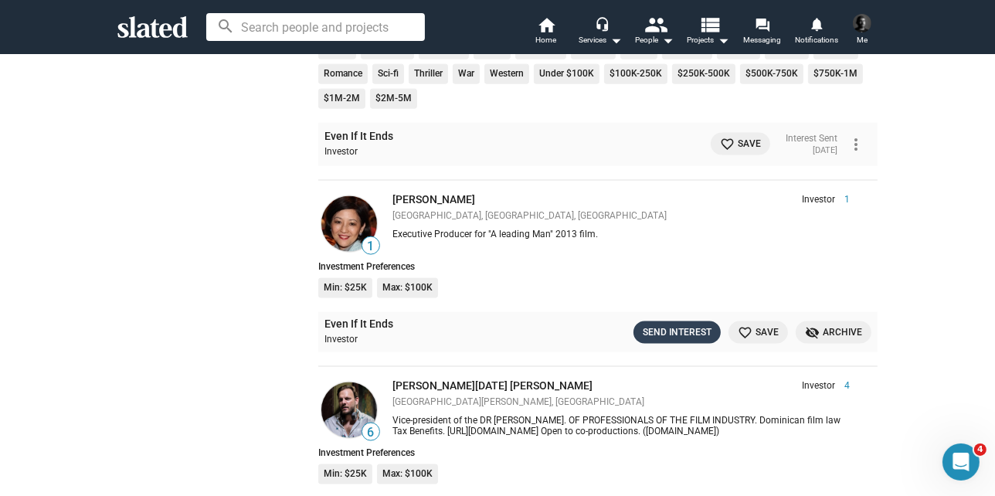
click at [668, 324] on div "Send Interest" at bounding box center [677, 332] width 69 height 16
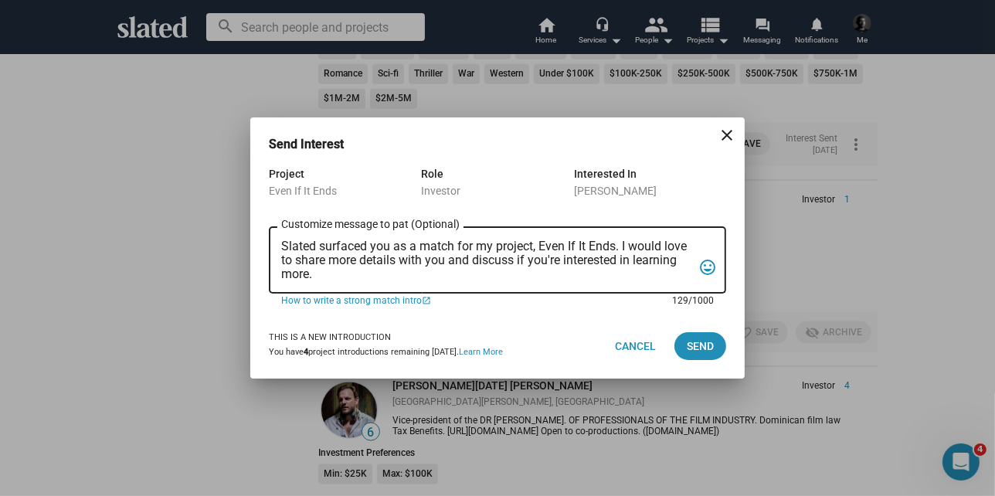
drag, startPoint x: 325, startPoint y: 277, endPoint x: 256, endPoint y: 212, distance: 95.6
click at [240, 216] on div "Send Interest close Project Even If It Ends Role Investor Interested In pat tsa…" at bounding box center [497, 248] width 995 height 496
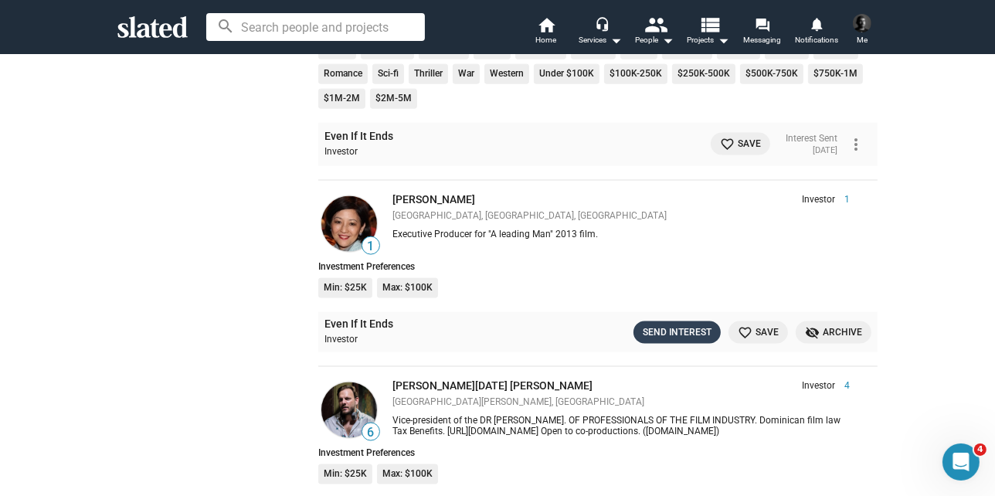
click at [643, 324] on div "Send Interest" at bounding box center [677, 332] width 69 height 16
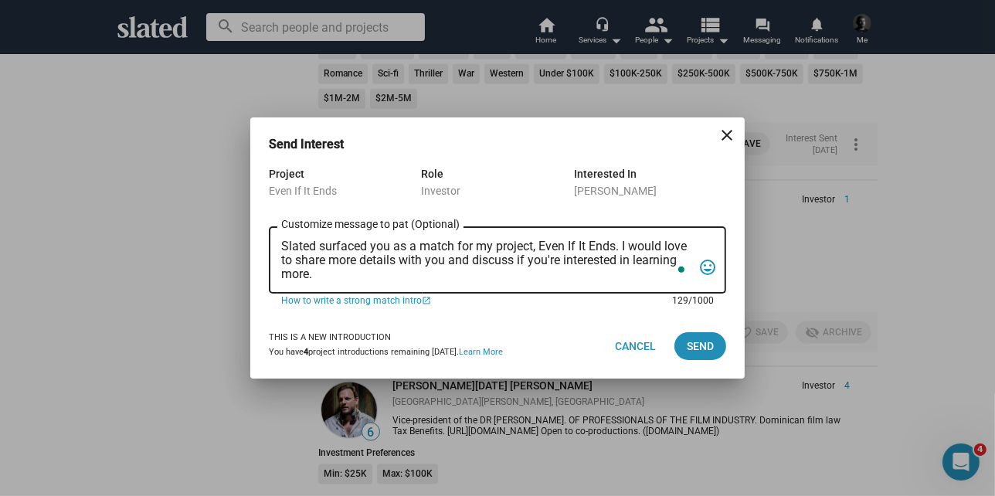
drag, startPoint x: 321, startPoint y: 276, endPoint x: 299, endPoint y: 236, distance: 45.6
click at [276, 236] on div "Slated surfaced you as a match for my project, Even If It Ends. I would love to…" at bounding box center [497, 258] width 457 height 70
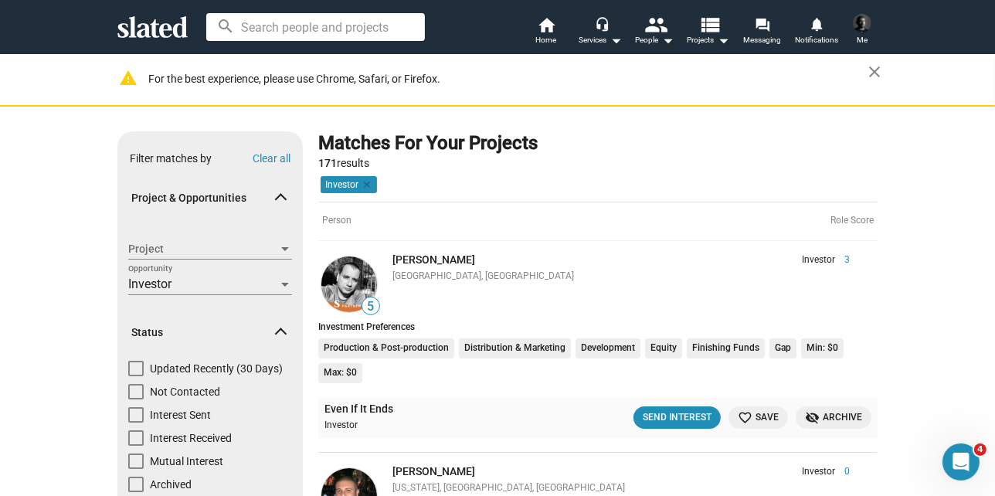
scroll to position [2318, 0]
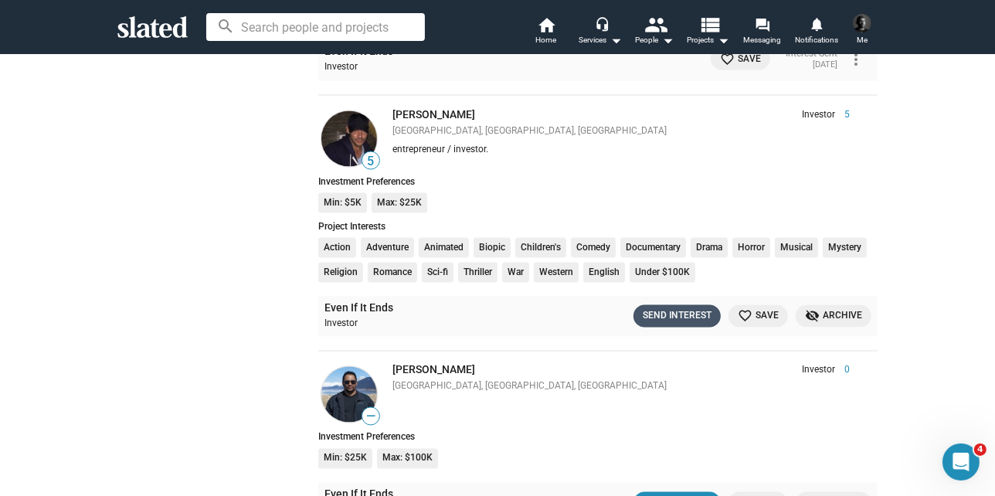
click at [662, 308] on div "Send Interest" at bounding box center [677, 316] width 69 height 16
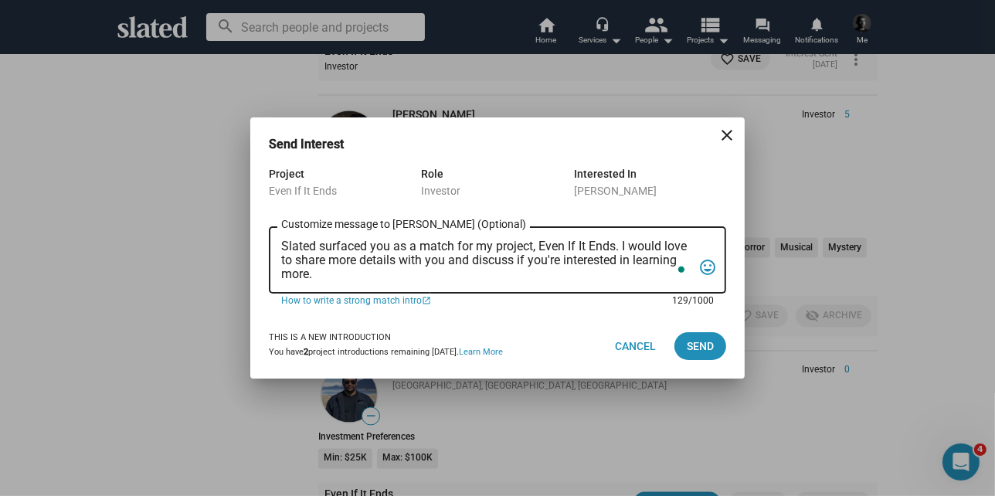
drag, startPoint x: 336, startPoint y: 273, endPoint x: 265, endPoint y: 229, distance: 83.6
click at [265, 229] on div "Project Even If It Ends Role Investor Interested In [PERSON_NAME] Slated surfac…" at bounding box center [497, 239] width 494 height 149
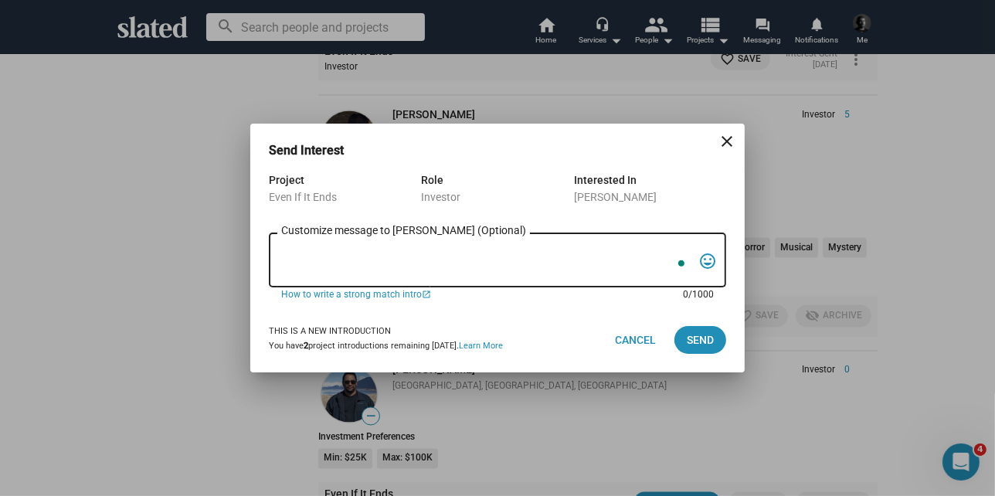
paste textarea "Hi there, I’m excited to share a film project I’m working on called Even If It …"
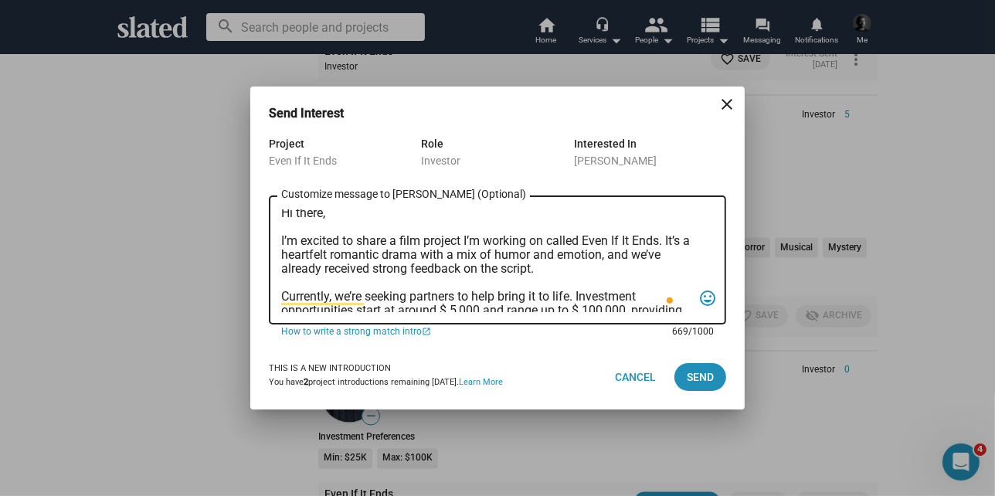
scroll to position [0, 0]
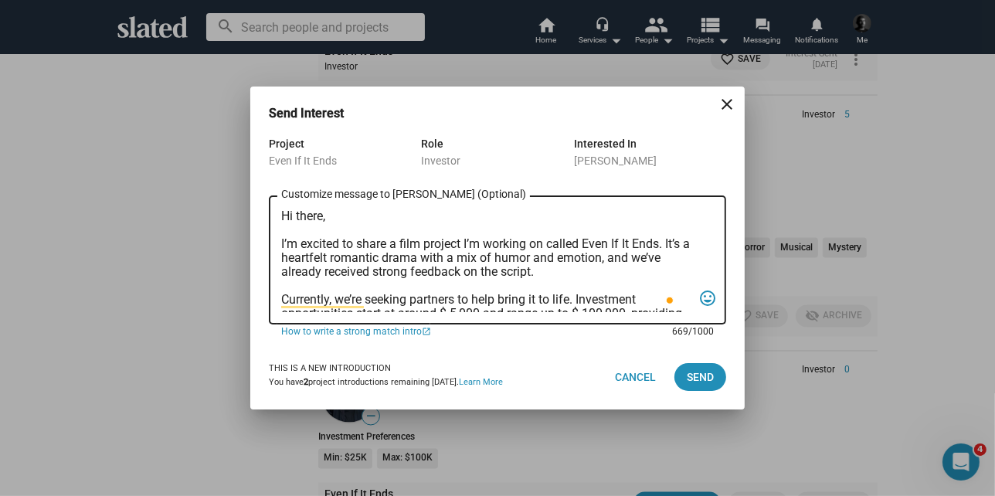
drag, startPoint x: 321, startPoint y: 216, endPoint x: 299, endPoint y: 215, distance: 22.4
click at [297, 216] on textarea "Hi there, I’m excited to share a film project I’m working on called Even If It …" at bounding box center [486, 260] width 411 height 103
type textarea "Hi [PERSON_NAME], I’m excited to share a film project I’m working on called Eve…"
click at [699, 375] on span "Send" at bounding box center [700, 377] width 27 height 28
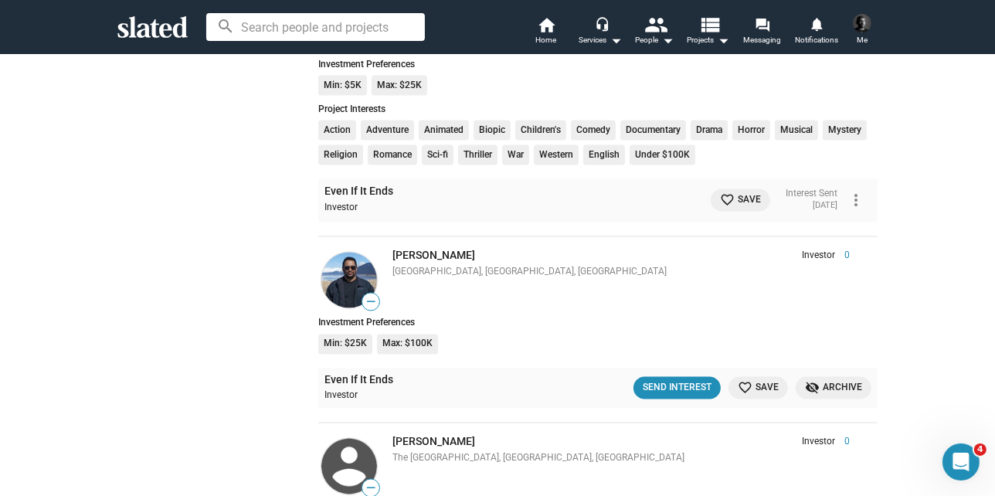
scroll to position [2472, 0]
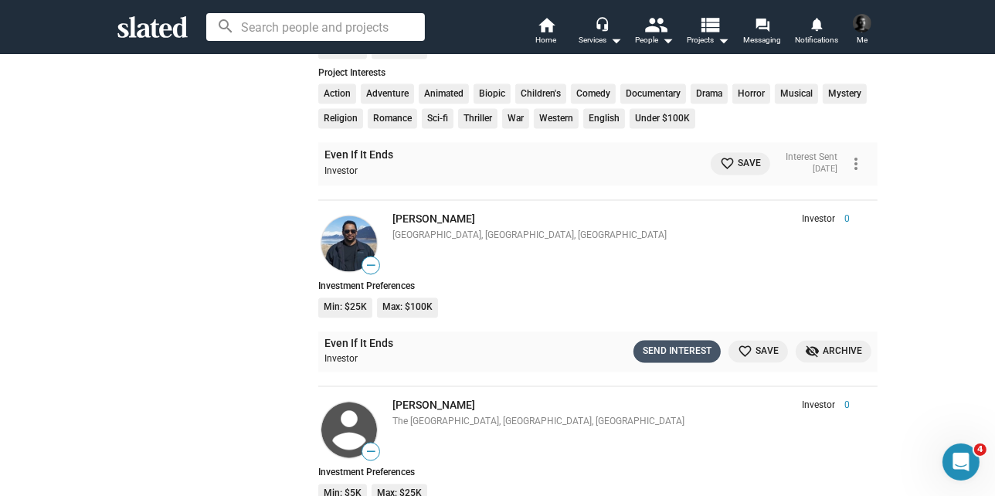
click at [666, 344] on div "Send Interest" at bounding box center [677, 352] width 69 height 16
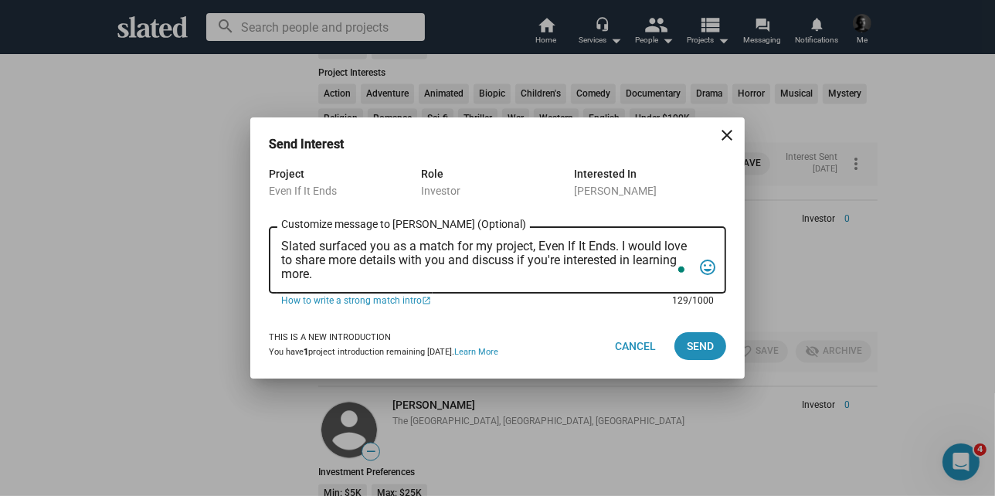
drag, startPoint x: 324, startPoint y: 279, endPoint x: 240, endPoint y: 225, distance: 100.1
click at [240, 225] on div "Send Interest close Project Even If It Ends Role Investor Interested In [PERSON…" at bounding box center [497, 248] width 995 height 496
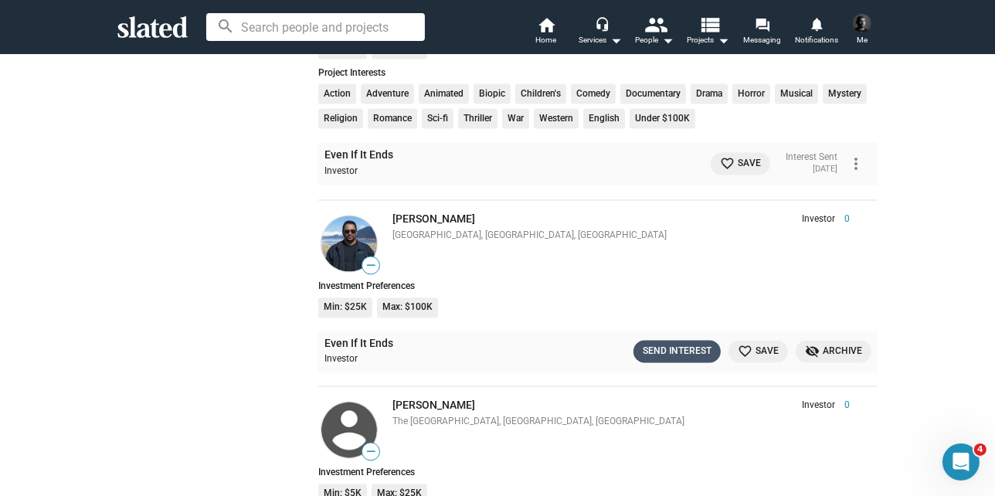
click at [646, 344] on div "Send Interest" at bounding box center [677, 352] width 69 height 16
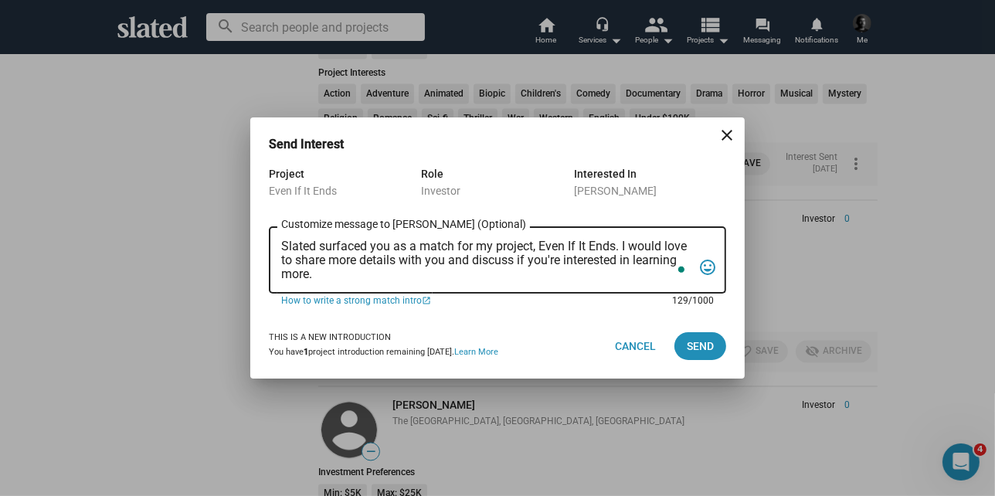
drag, startPoint x: 340, startPoint y: 277, endPoint x: 321, endPoint y: 277, distance: 19.3
click at [321, 277] on textarea "Slated surfaced you as a match for my project, Even If It Ends. I would love to…" at bounding box center [486, 261] width 411 height 42
drag, startPoint x: 321, startPoint y: 277, endPoint x: 235, endPoint y: 202, distance: 114.4
click at [237, 207] on div "Send Interest close Project Even If It Ends Role Investor Interested In [PERSON…" at bounding box center [497, 248] width 995 height 496
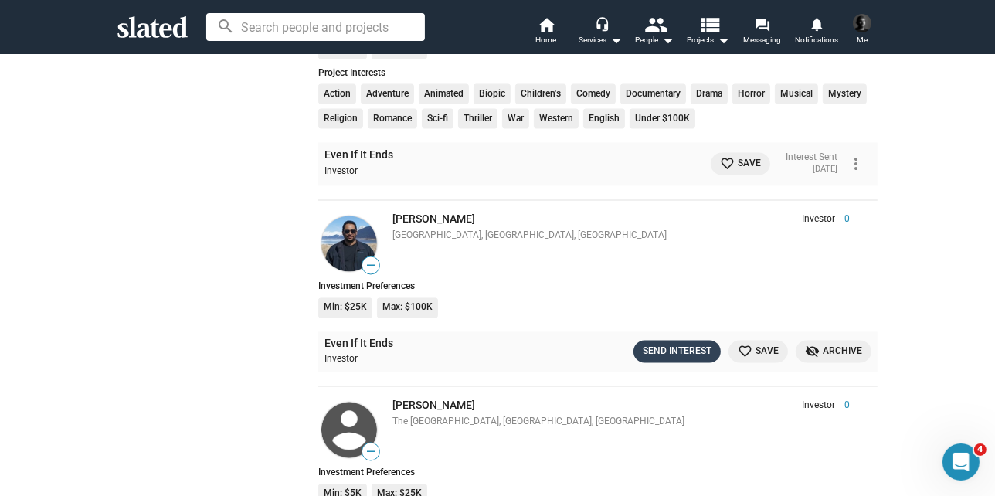
click at [671, 344] on div "Send Interest" at bounding box center [677, 352] width 69 height 16
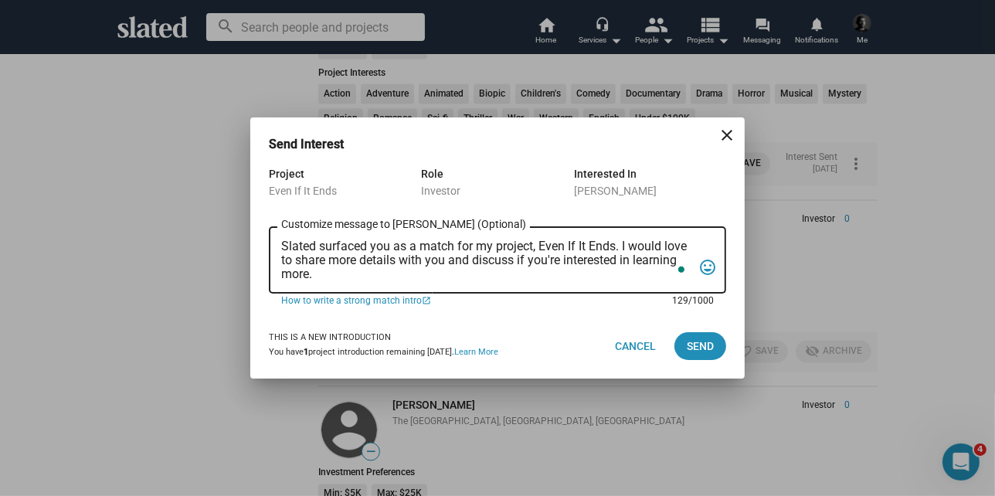
drag, startPoint x: 313, startPoint y: 278, endPoint x: 253, endPoint y: 213, distance: 88.0
click at [253, 213] on div "Project Even If It Ends Role Investor Interested In [PERSON_NAME] Slated surfac…" at bounding box center [497, 239] width 494 height 149
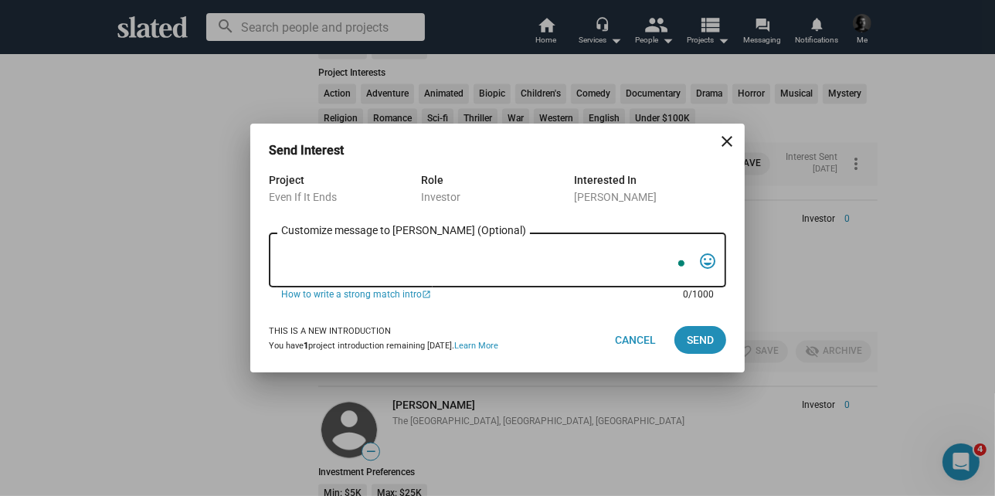
paste textarea "Hi there, I’m excited to share a film project I’m working on called Even If It …"
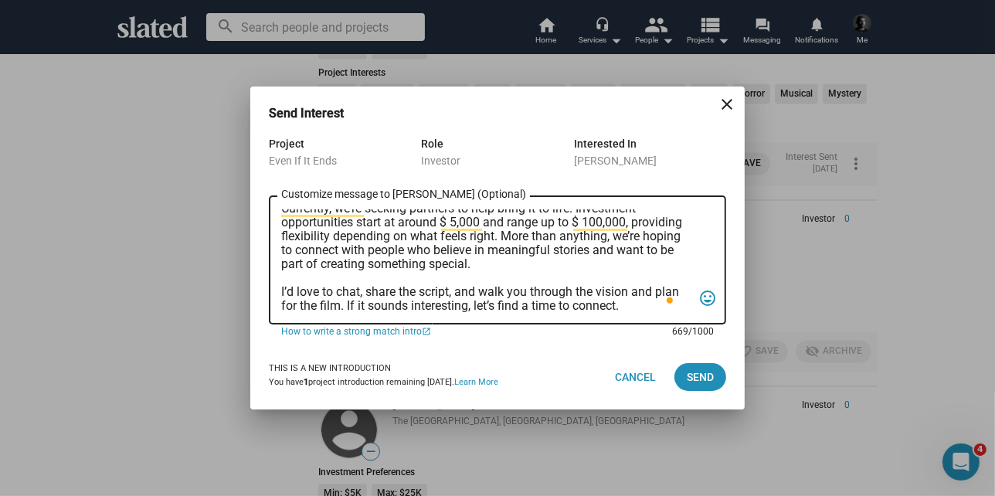
scroll to position [0, 0]
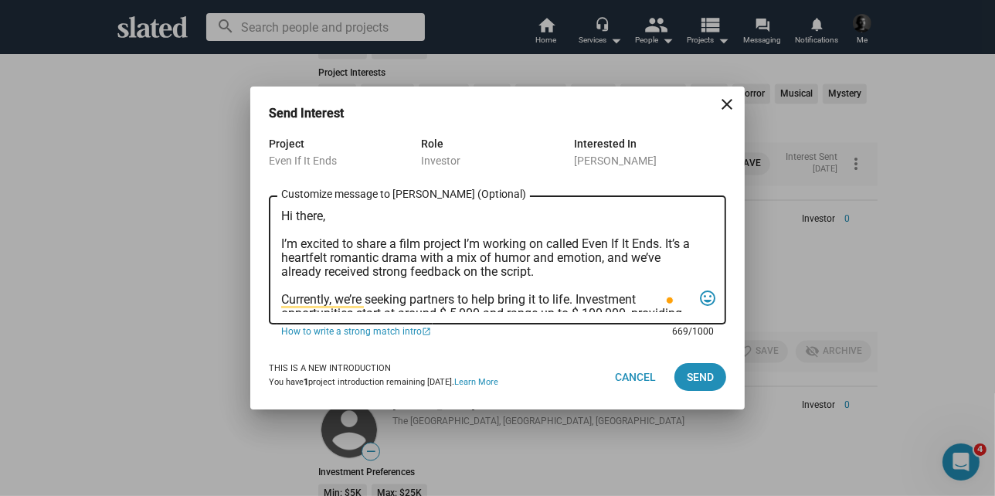
drag, startPoint x: 323, startPoint y: 211, endPoint x: 296, endPoint y: 211, distance: 27.0
click at [296, 211] on textarea "Hi there, I’m excited to share a film project I’m working on called Even If It …" at bounding box center [486, 260] width 411 height 103
type textarea "Hi [PERSON_NAME], I’m excited to share a film project I’m working on called Eve…"
click at [694, 373] on span "Send" at bounding box center [700, 377] width 27 height 28
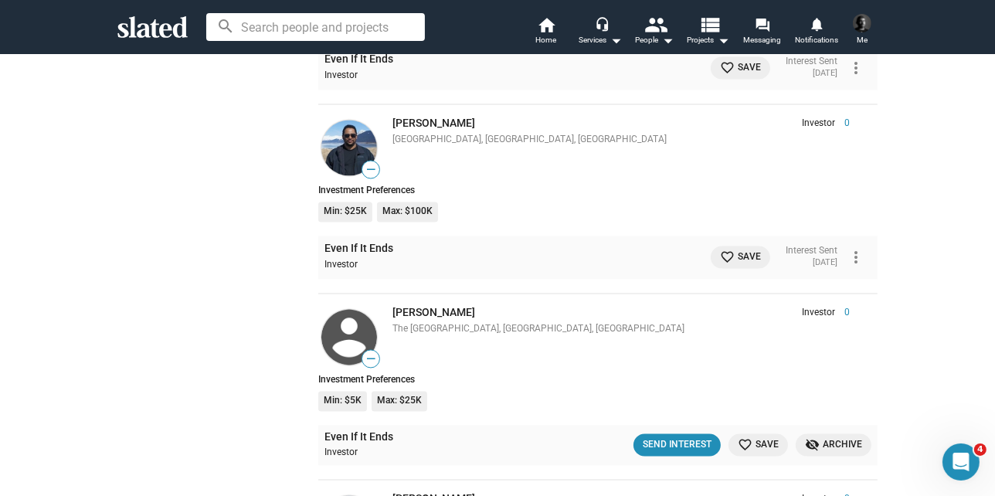
scroll to position [2626, 0]
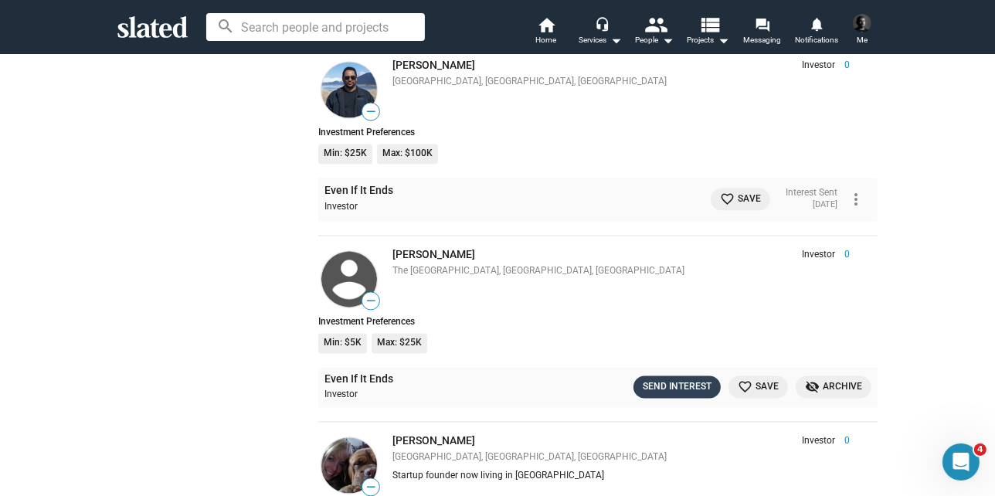
click at [668, 379] on div "Send Interest" at bounding box center [677, 387] width 69 height 16
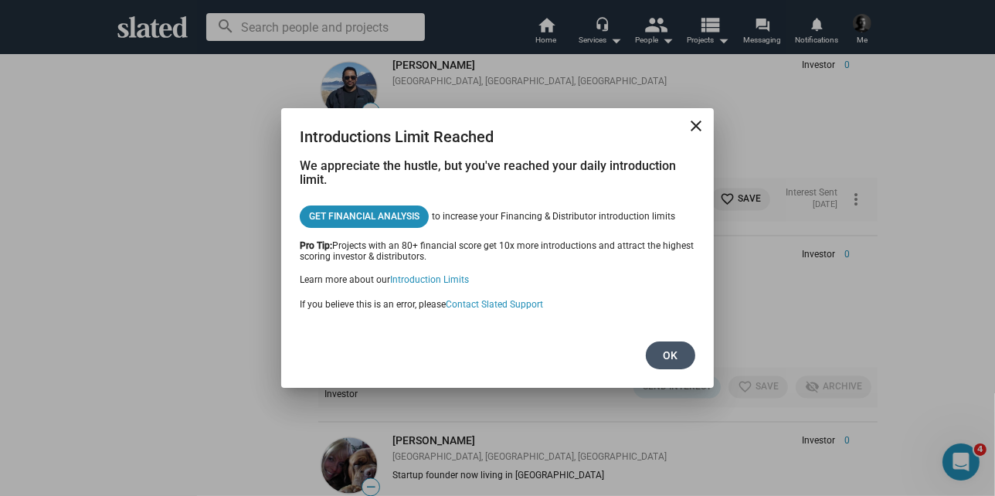
click at [669, 345] on span "Ok" at bounding box center [670, 355] width 25 height 28
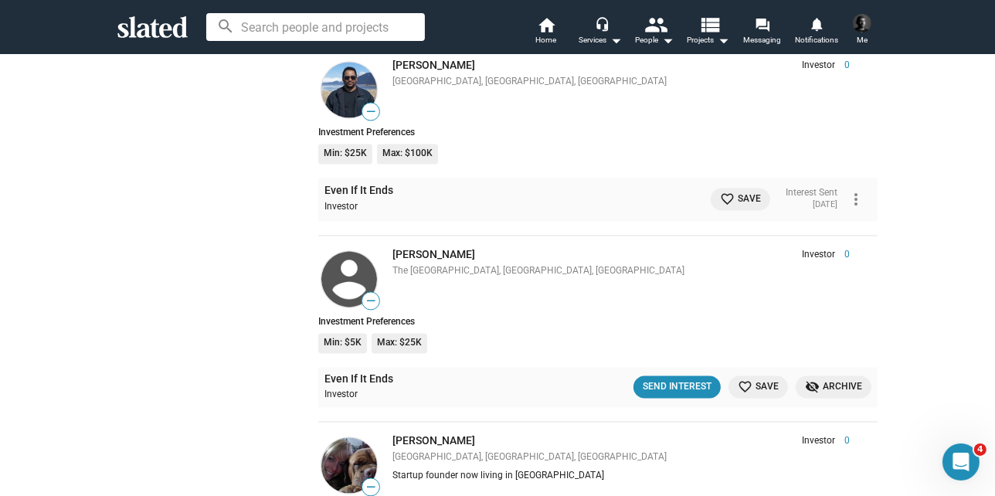
click at [772, 8] on div "search home Home headset_mic Services arrow_drop_down people People arrow_drop_…" at bounding box center [497, 27] width 791 height 40
click at [761, 29] on mat-icon "forum" at bounding box center [762, 24] width 15 height 15
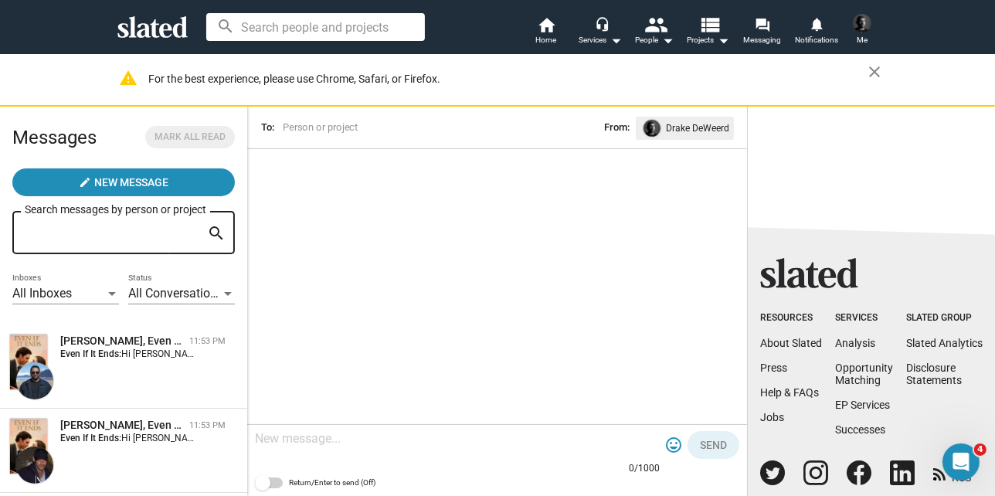
click at [71, 292] on span "All Inboxes" at bounding box center [41, 293] width 59 height 15
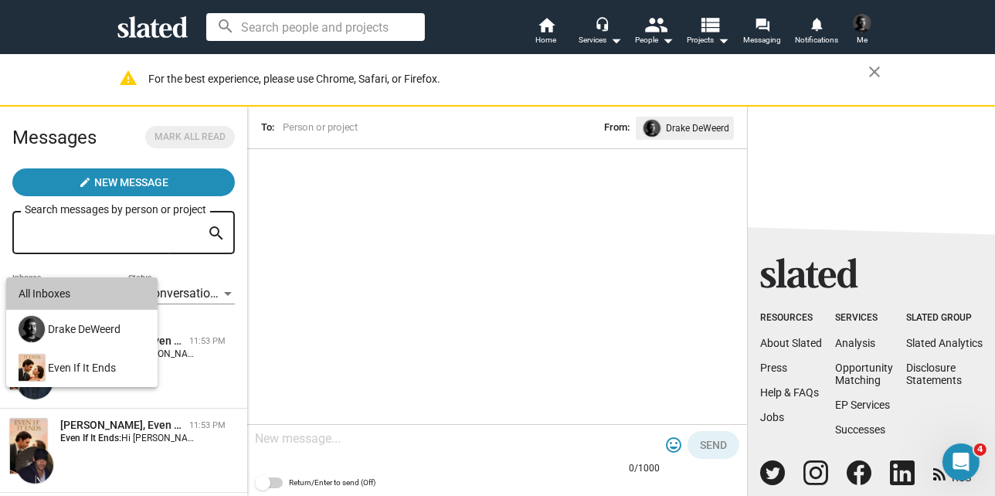
click at [93, 285] on div "All Inboxes" at bounding box center [82, 293] width 127 height 32
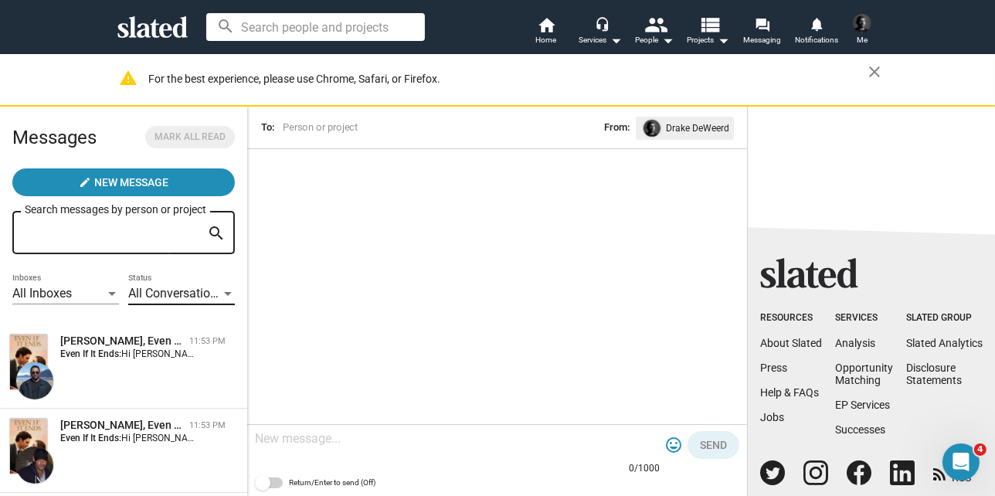
click at [164, 294] on span "All Conversations" at bounding box center [175, 293] width 95 height 15
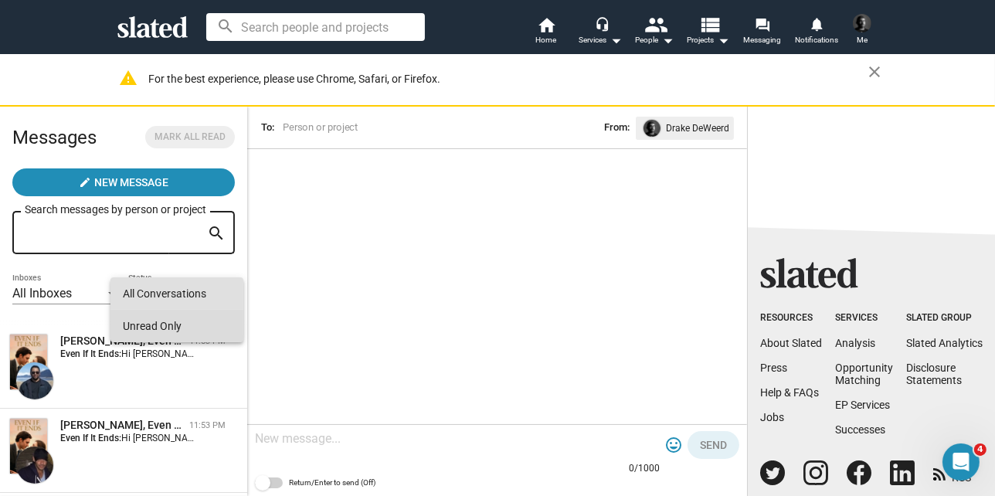
click at [198, 325] on span "Unread Only" at bounding box center [177, 326] width 108 height 32
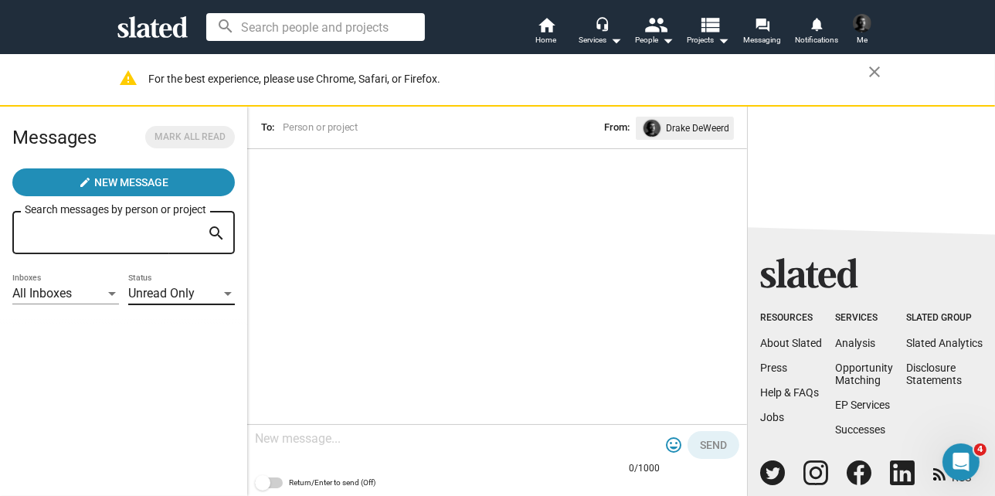
click at [182, 297] on span "Unread Only" at bounding box center [161, 293] width 66 height 15
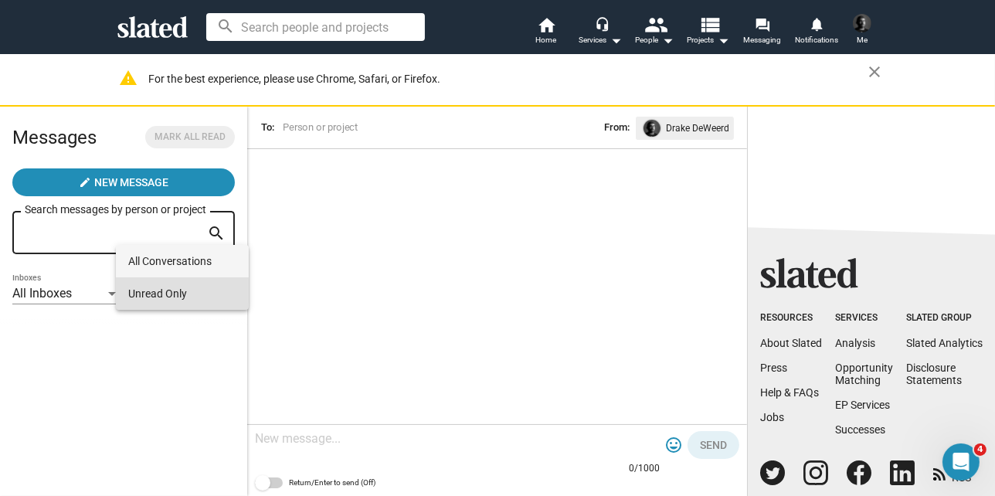
click at [174, 264] on span "All Conversations" at bounding box center [182, 261] width 108 height 32
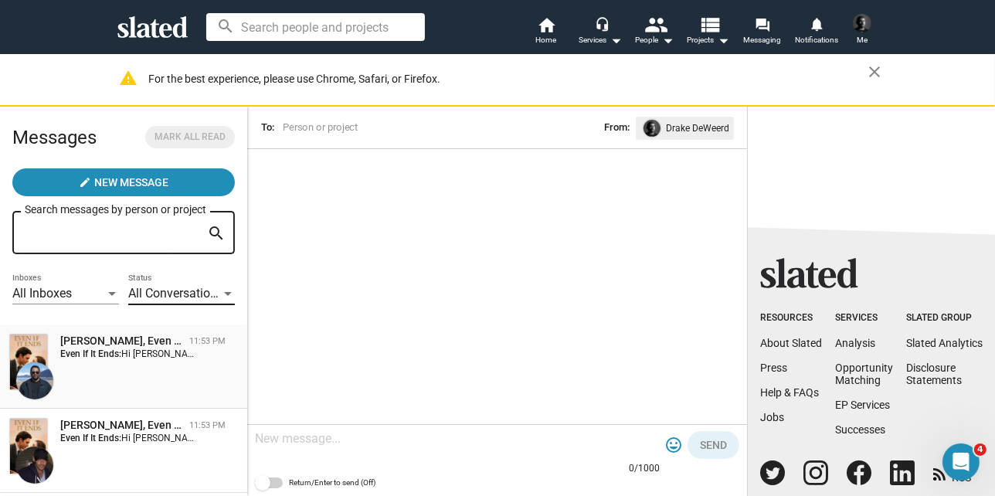
click at [124, 371] on div "[PERSON_NAME], Even If It Ends 11:53 PM Even If It Ends: Hi [PERSON_NAME], I’m …" at bounding box center [123, 367] width 229 height 66
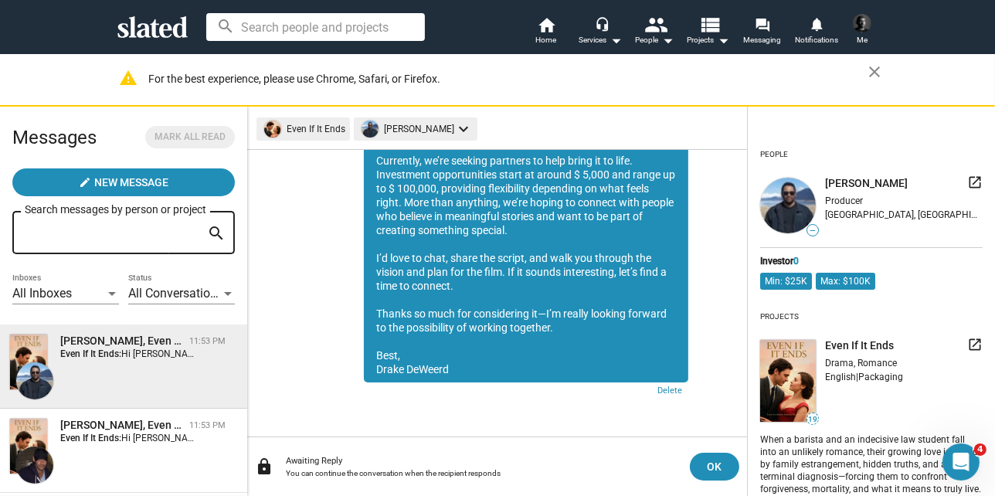
scroll to position [76, 0]
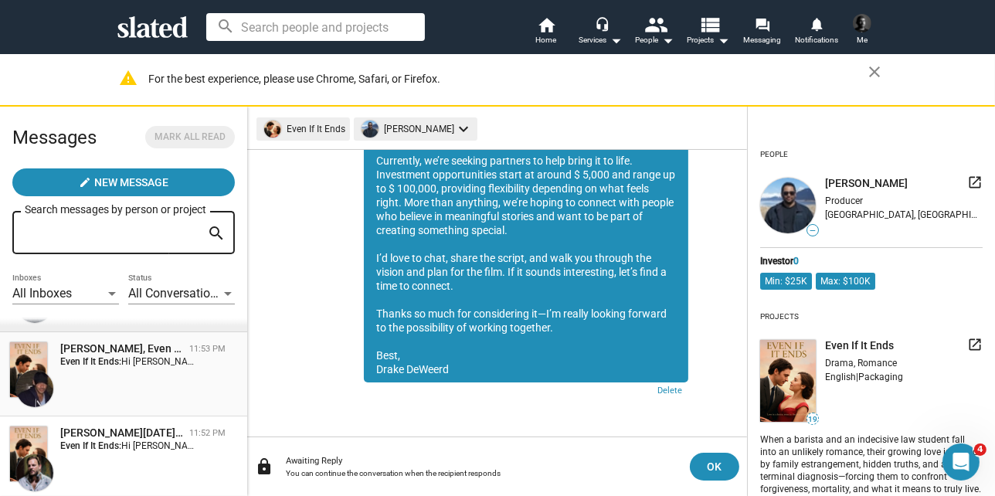
click at [126, 369] on div "[PERSON_NAME], Even If It Ends 11:53 PM Even If It Ends: Hi [PERSON_NAME], I’m …" at bounding box center [123, 374] width 229 height 66
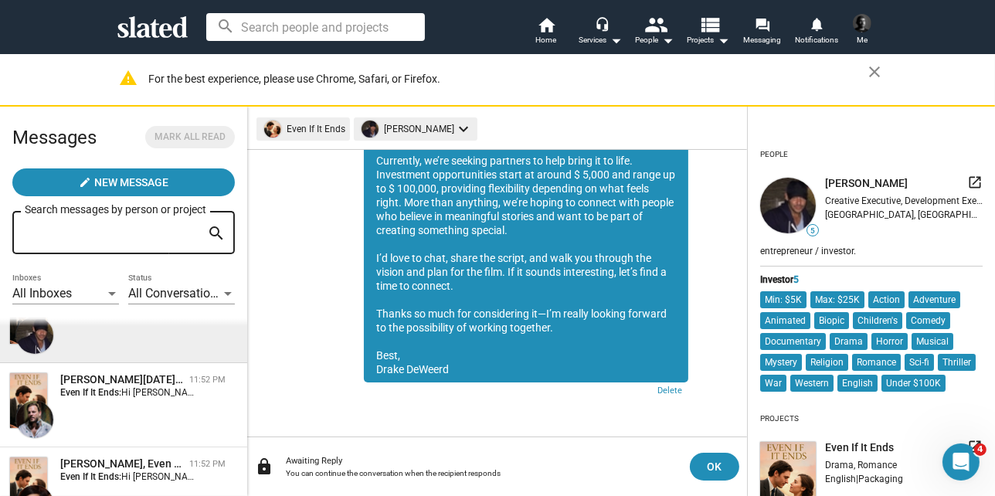
scroll to position [154, 0]
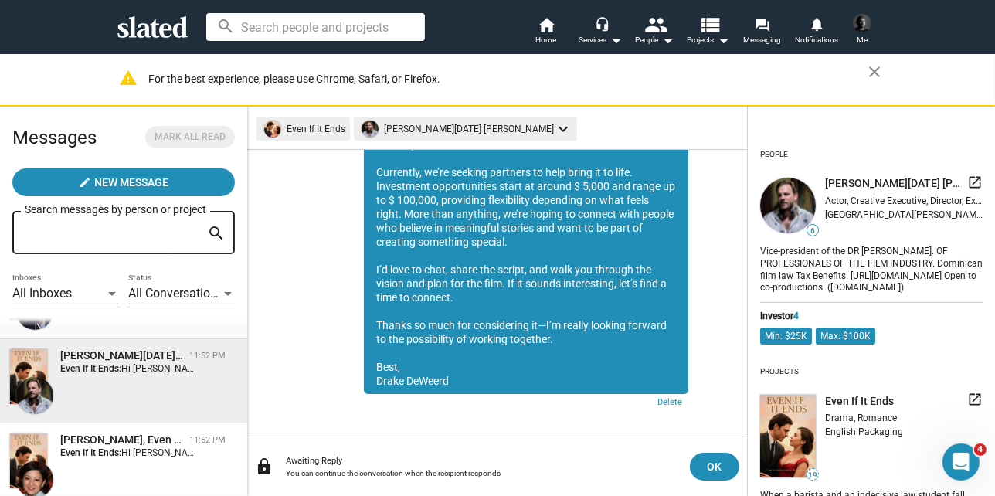
scroll to position [232, 0]
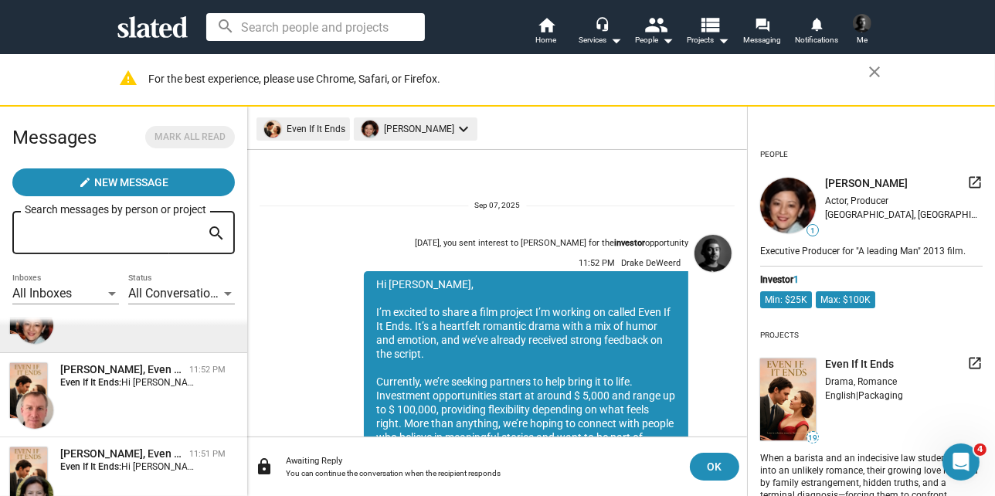
scroll to position [221, 0]
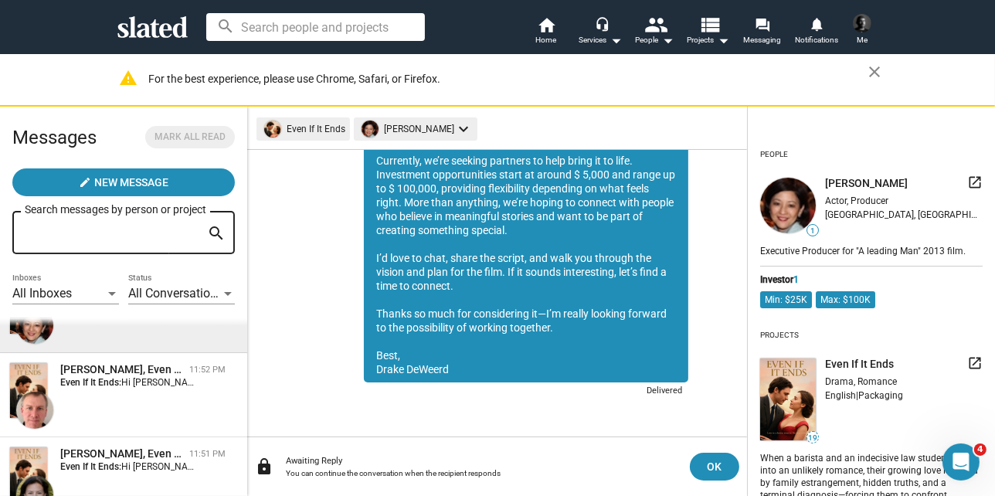
click at [126, 370] on div "[PERSON_NAME], Even If It Ends" at bounding box center [121, 369] width 123 height 15
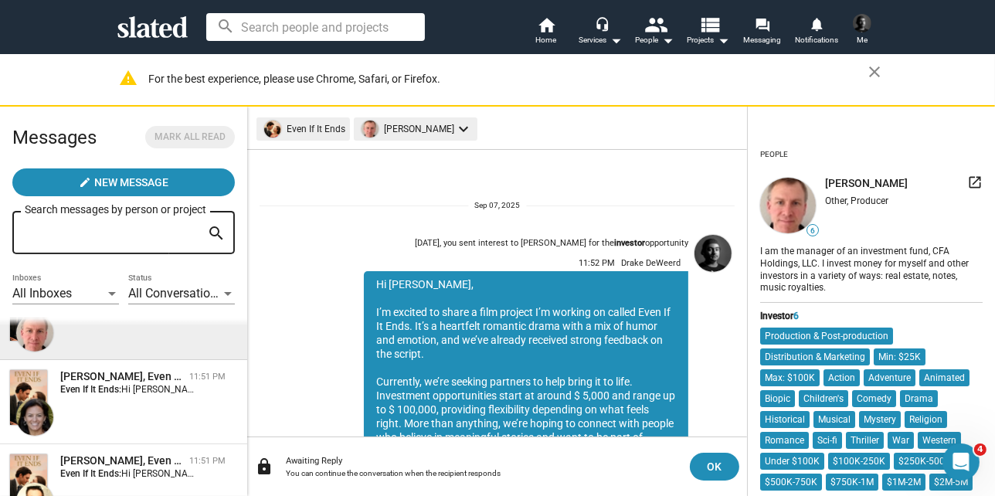
scroll to position [221, 0]
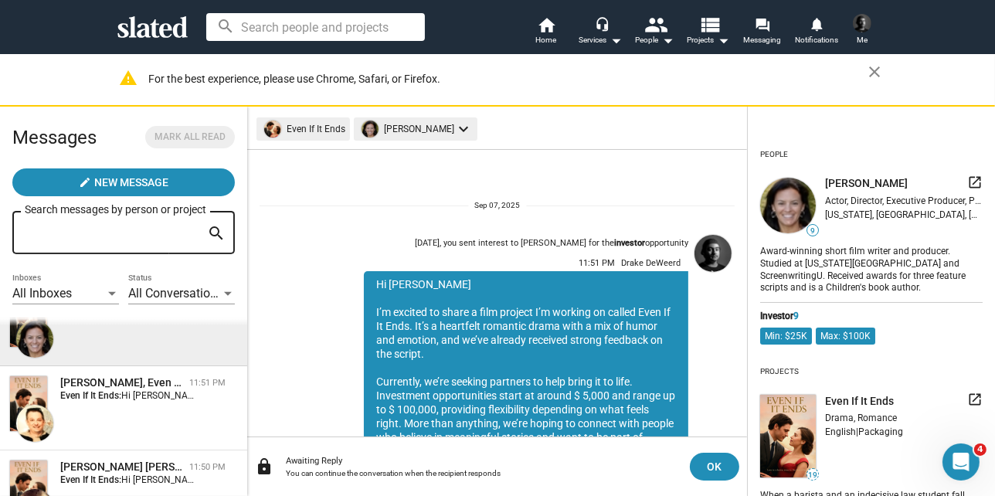
scroll to position [221, 0]
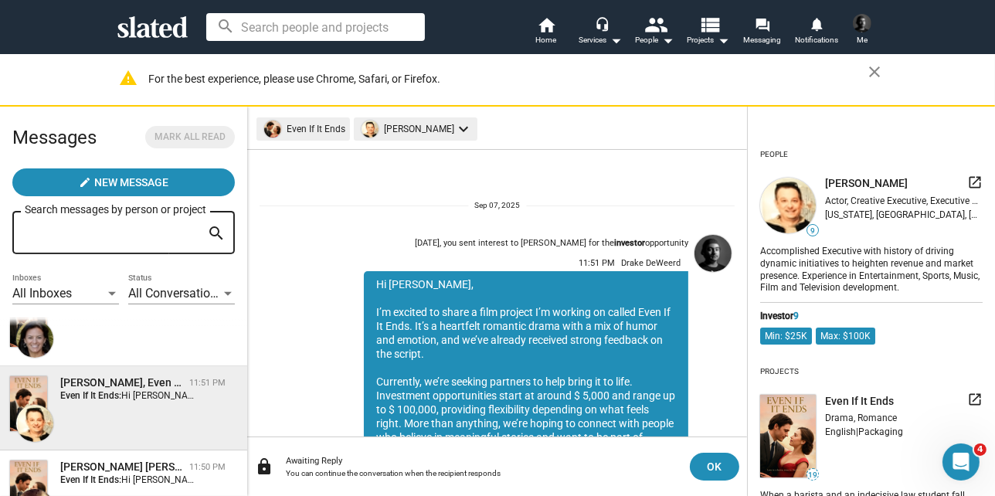
scroll to position [538, 0]
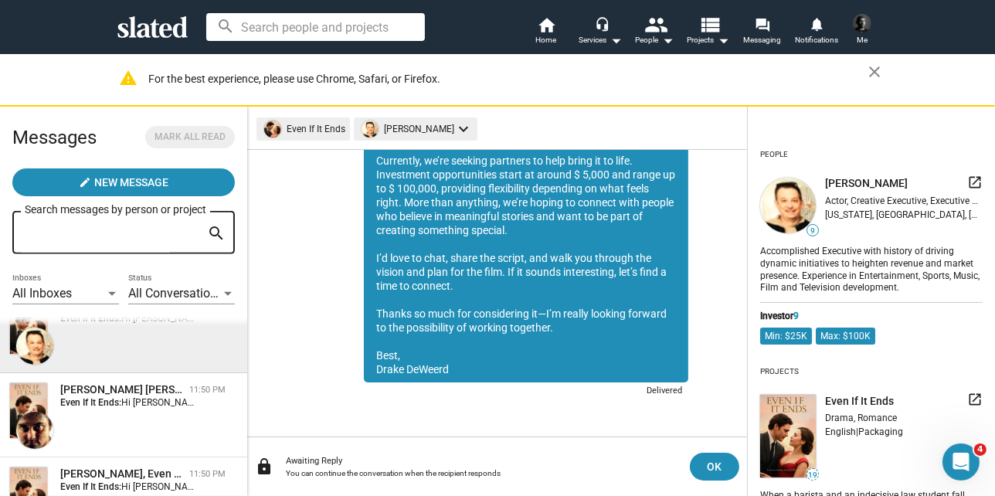
click at [133, 396] on div "[PERSON_NAME] [PERSON_NAME], Even If It Ends" at bounding box center [121, 389] width 123 height 15
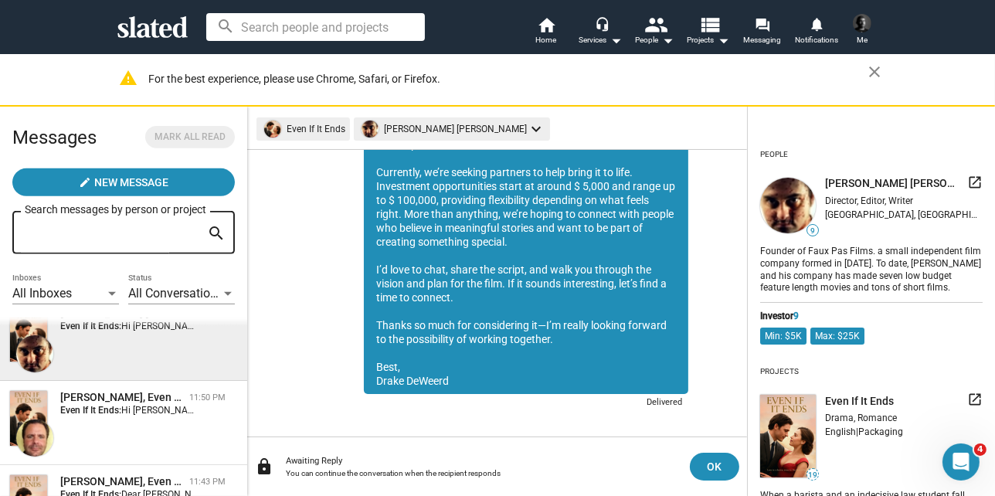
click at [133, 396] on div "[PERSON_NAME], Even If It Ends" at bounding box center [121, 397] width 123 height 15
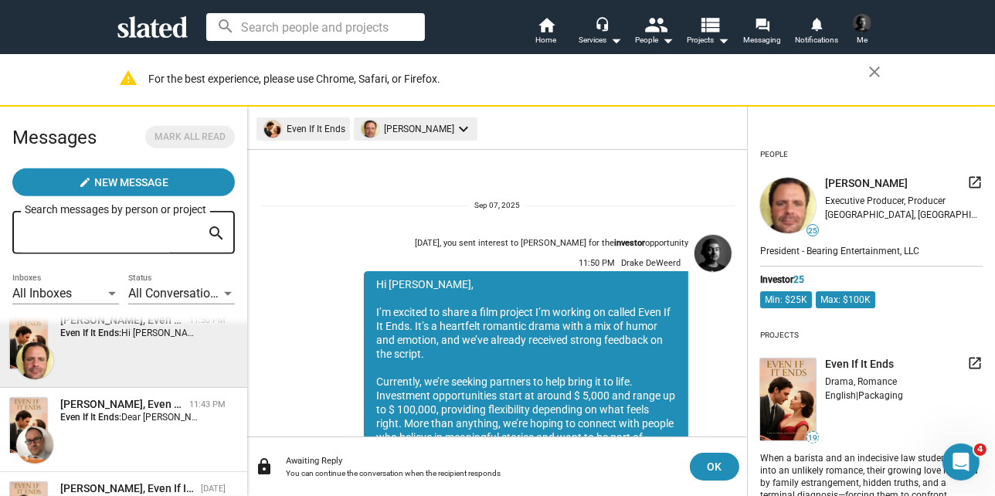
scroll to position [221, 0]
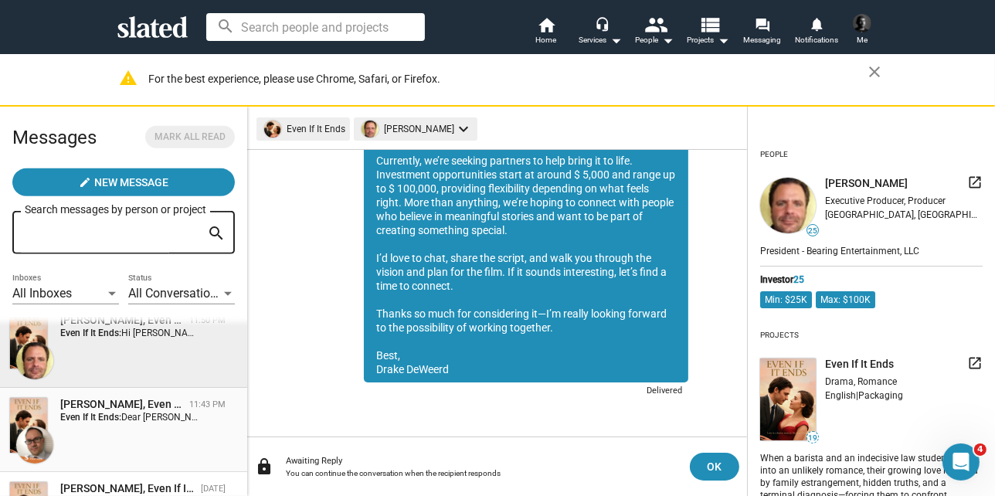
click at [138, 437] on div "[PERSON_NAME], Even If It Ends 11:43 PM Even If It Ends: Dear [PERSON_NAME], I …" at bounding box center [123, 430] width 229 height 66
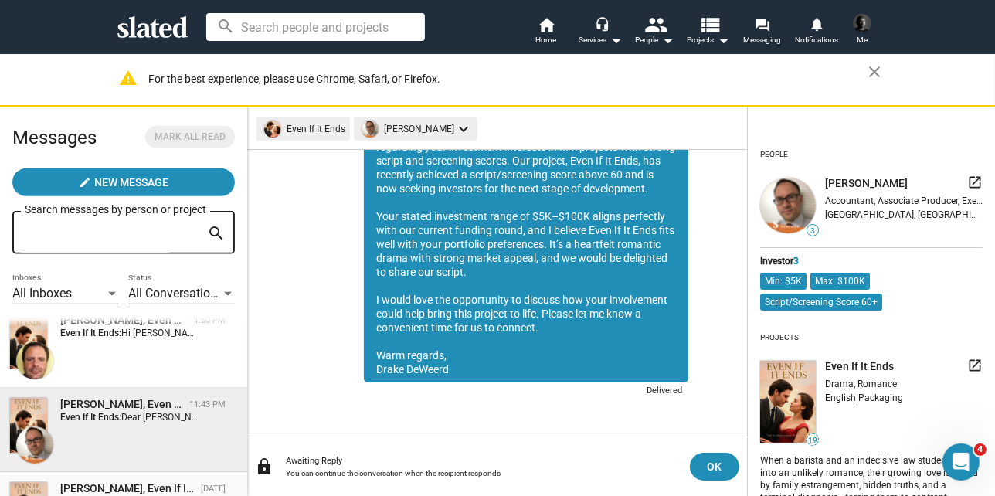
scroll to position [772, 0]
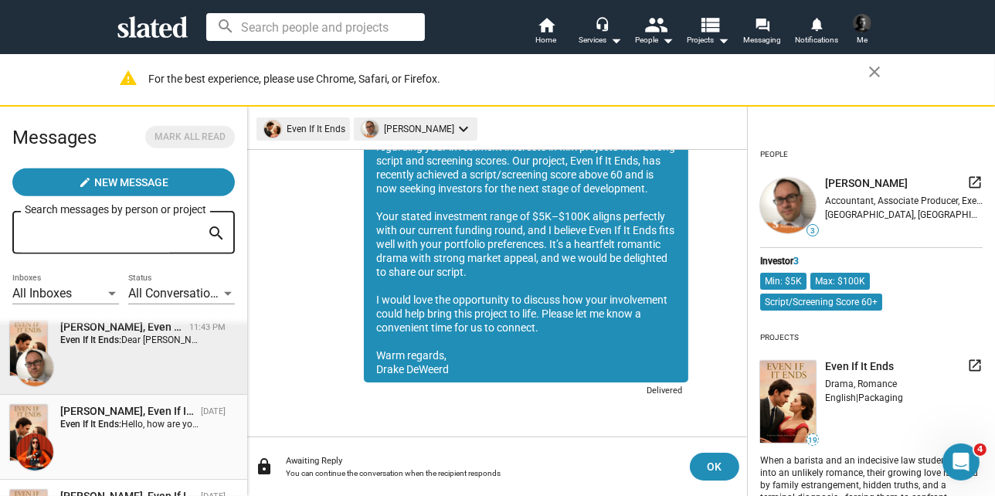
click at [133, 430] on div "[PERSON_NAME], Even If It Ends [DATE] Even If It Ends: Hello, how are you doing?" at bounding box center [123, 437] width 229 height 66
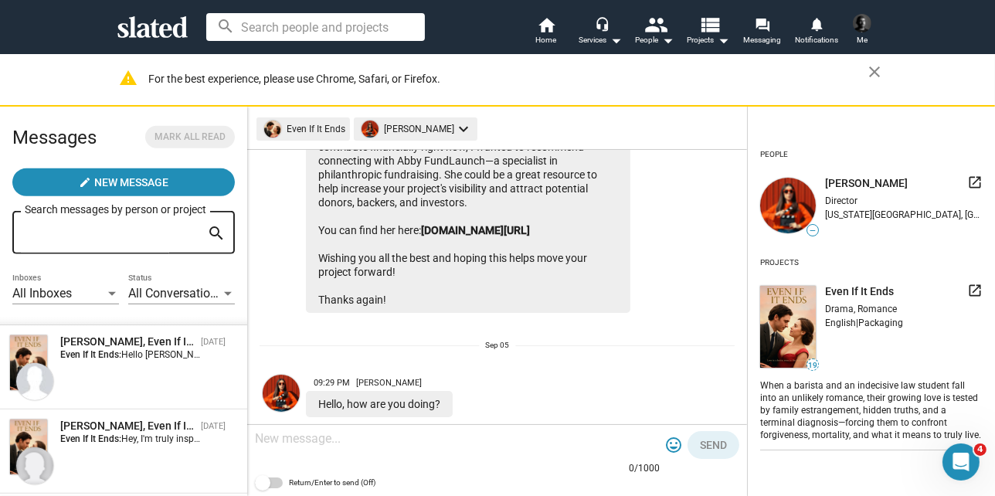
scroll to position [927, 0]
click at [181, 383] on div "[PERSON_NAME], Even If It Ends [DATE] Even If It Ends: Hello [PERSON_NAME]! it …" at bounding box center [123, 367] width 229 height 66
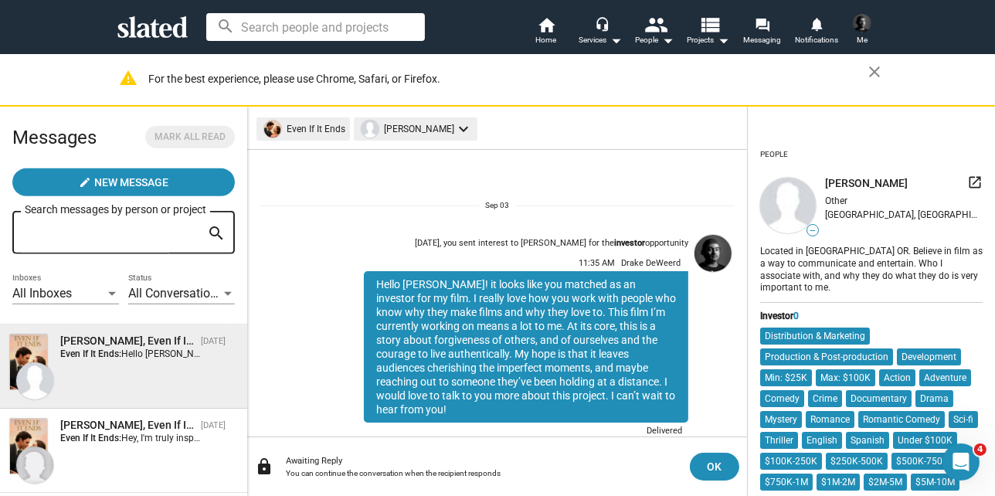
scroll to position [26, 0]
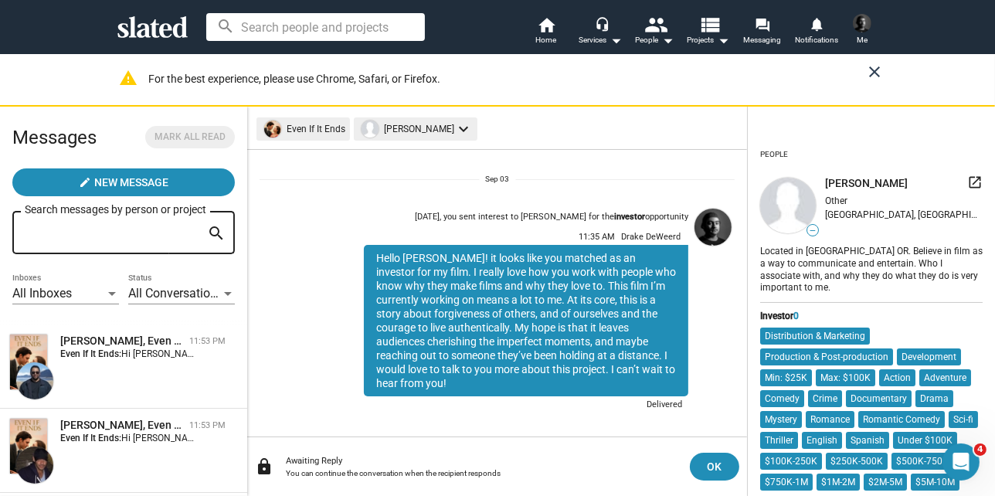
click at [867, 69] on mat-icon "close" at bounding box center [874, 72] width 19 height 19
